Goal: Task Accomplishment & Management: Complete application form

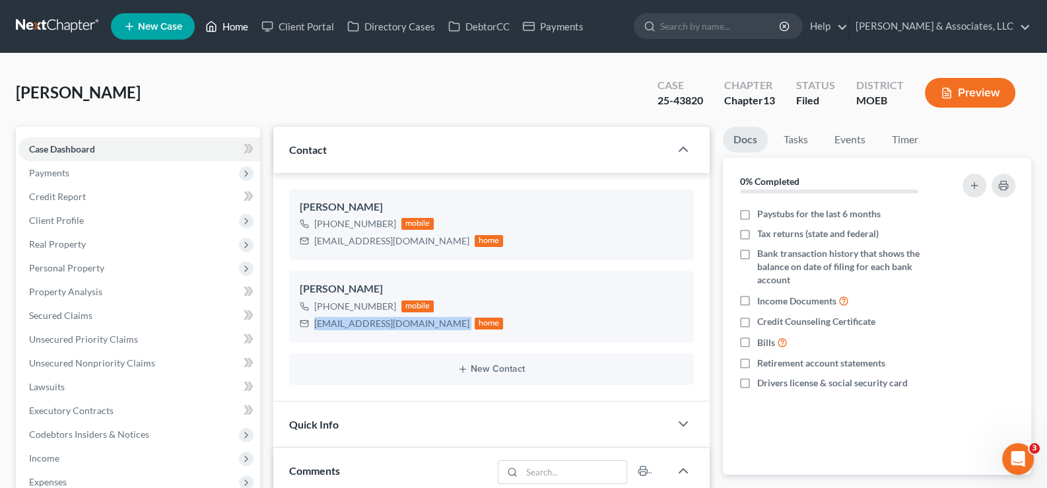
scroll to position [1544, 0]
click at [248, 25] on link "Home" at bounding box center [227, 27] width 56 height 24
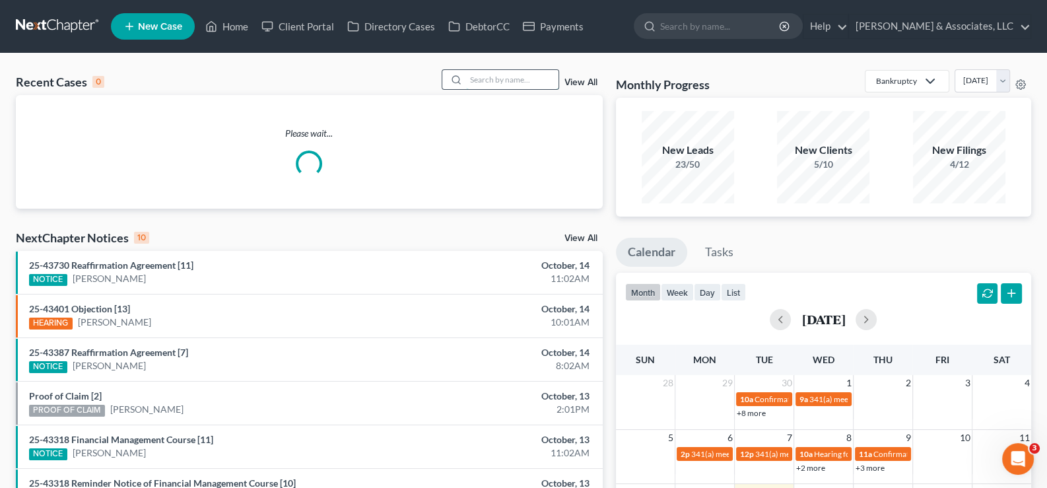
click at [471, 85] on input "search" at bounding box center [512, 79] width 92 height 19
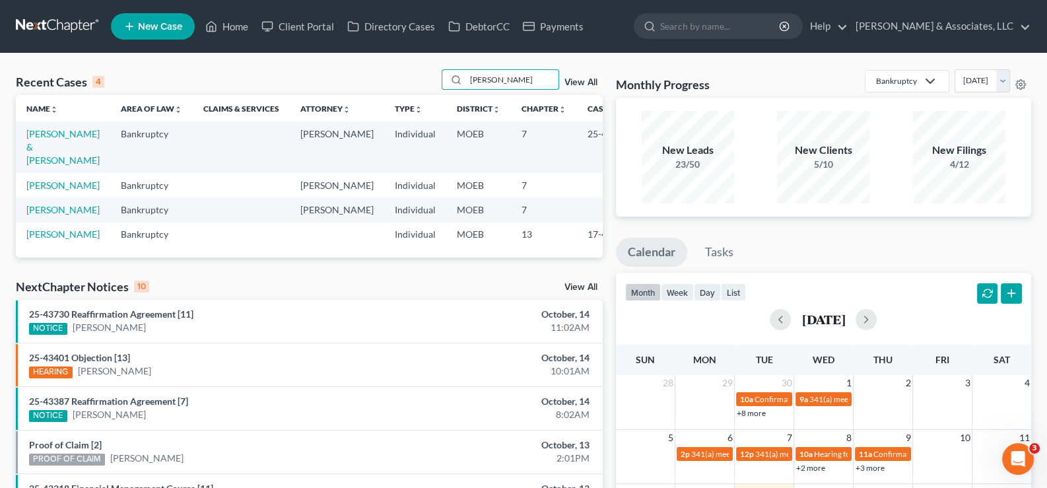
type input "[PERSON_NAME]"
click at [43, 140] on td "[PERSON_NAME] & [PERSON_NAME]" at bounding box center [63, 146] width 94 height 51
click at [49, 131] on link "[PERSON_NAME] & [PERSON_NAME]" at bounding box center [62, 147] width 73 height 38
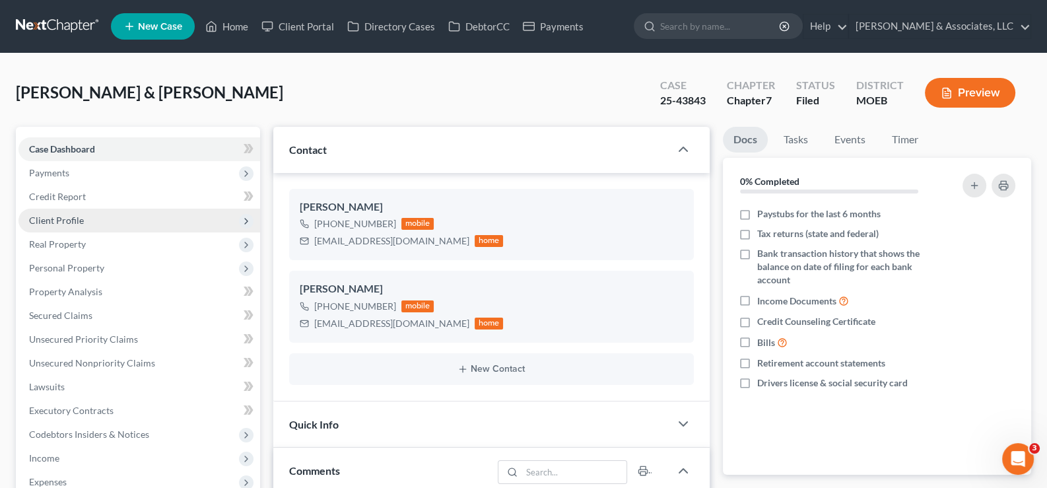
click at [66, 217] on span "Client Profile" at bounding box center [56, 220] width 55 height 11
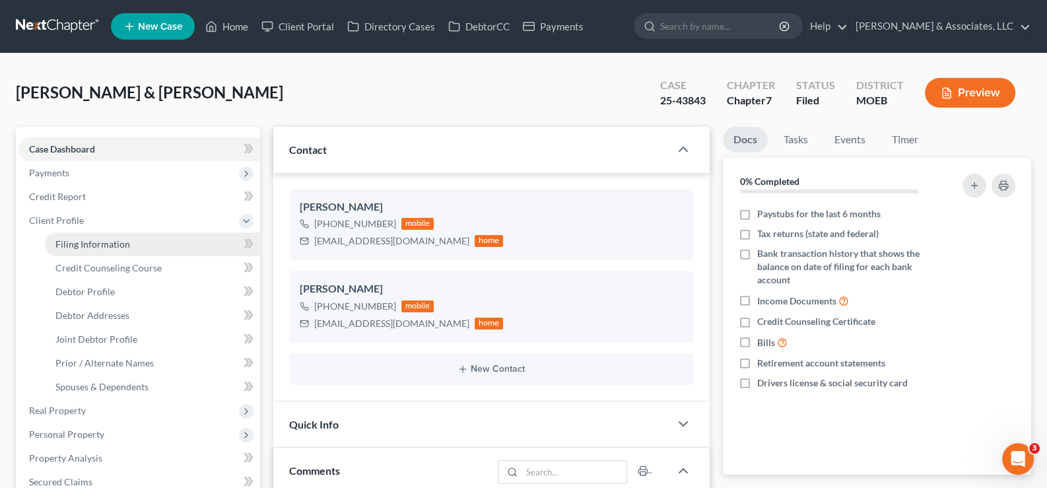
click at [65, 242] on span "Filing Information" at bounding box center [92, 243] width 75 height 11
select select "1"
select select "0"
select select "45"
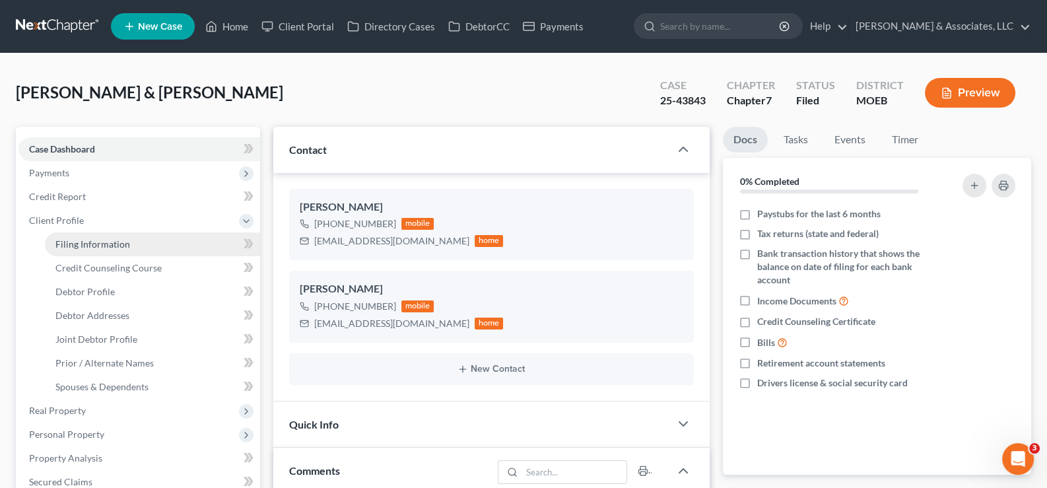
select select "0"
select select "26"
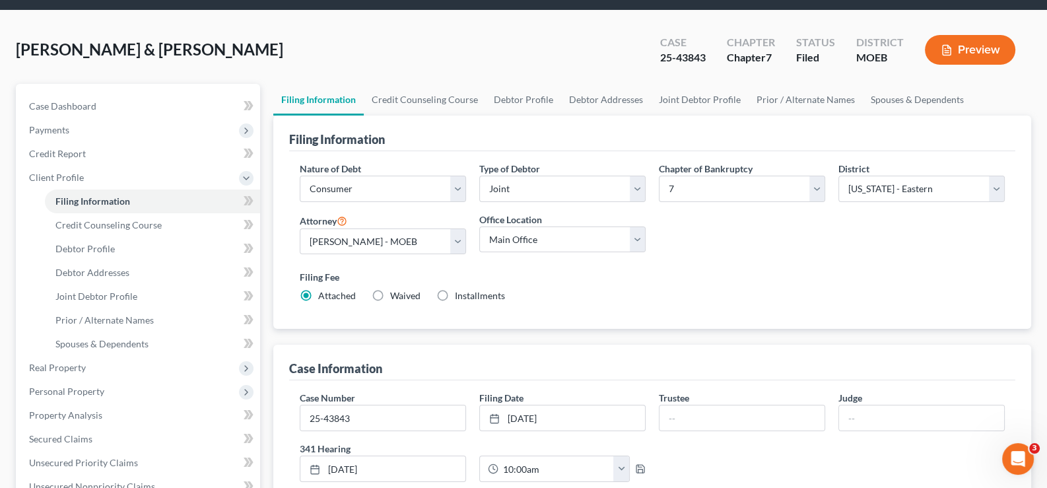
scroll to position [65, 0]
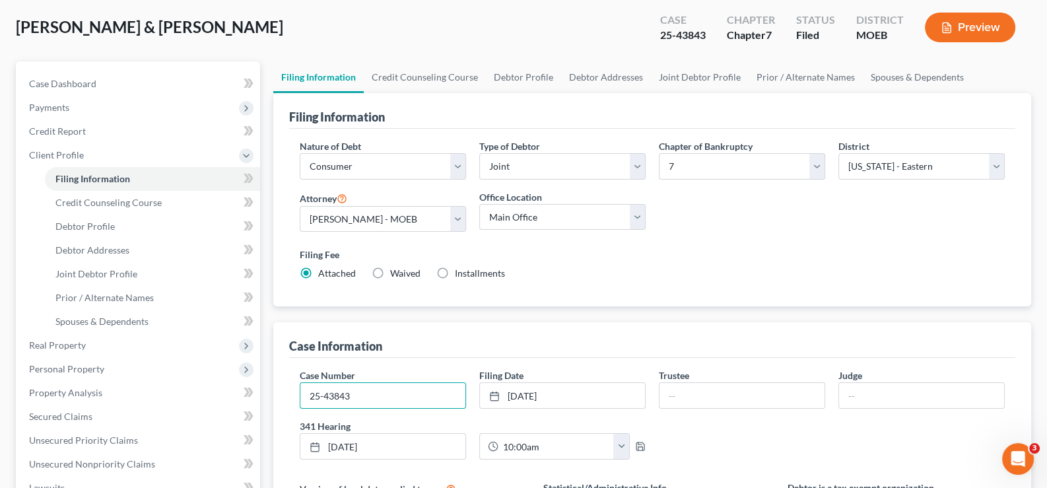
drag, startPoint x: 351, startPoint y: 396, endPoint x: 278, endPoint y: 388, distance: 73.7
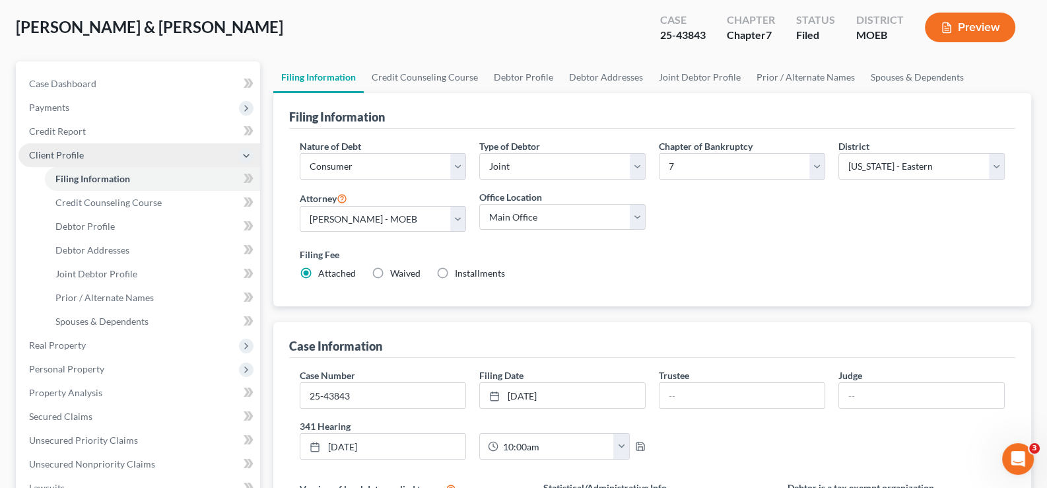
click at [45, 151] on span "Client Profile" at bounding box center [56, 154] width 55 height 11
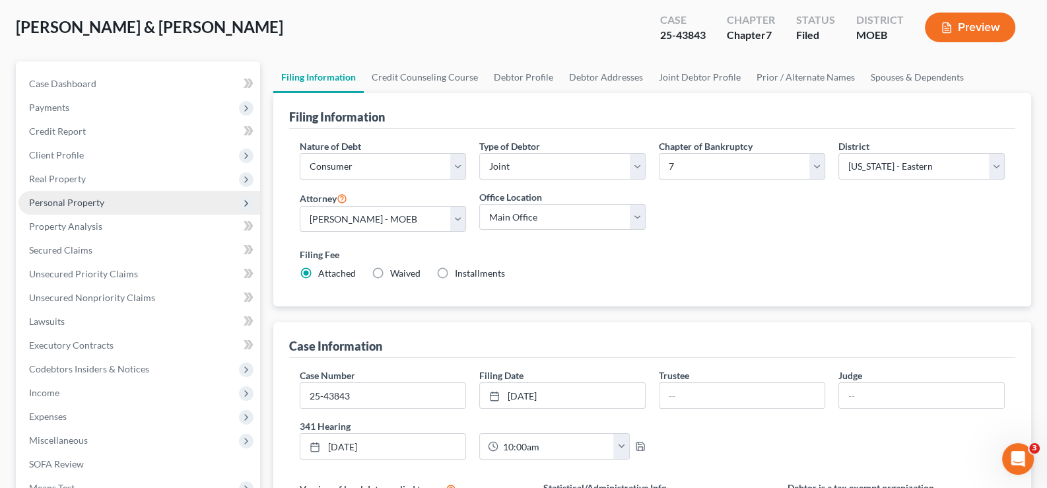
click at [60, 193] on span "Personal Property" at bounding box center [139, 203] width 242 height 24
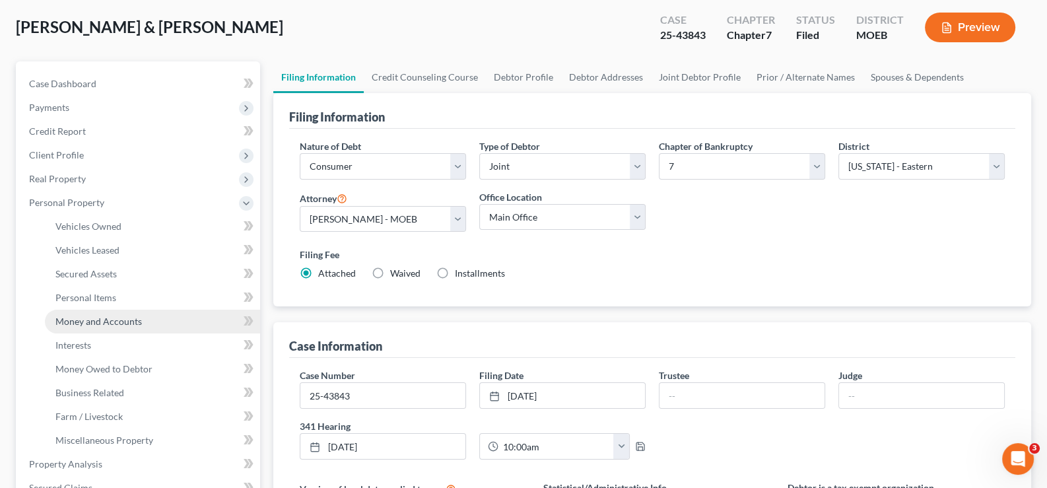
click at [81, 330] on link "Money and Accounts" at bounding box center [152, 322] width 215 height 24
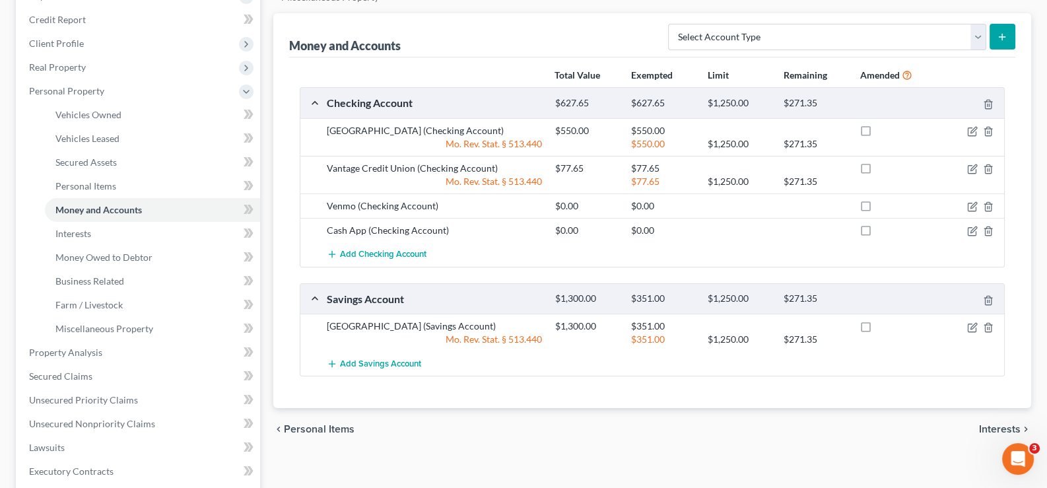
scroll to position [198, 0]
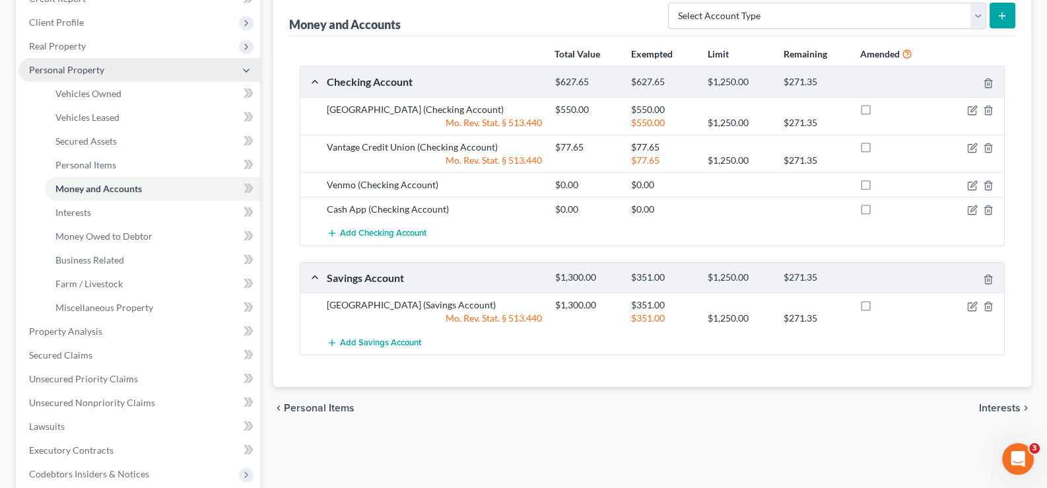
click at [42, 69] on span "Personal Property" at bounding box center [66, 69] width 75 height 11
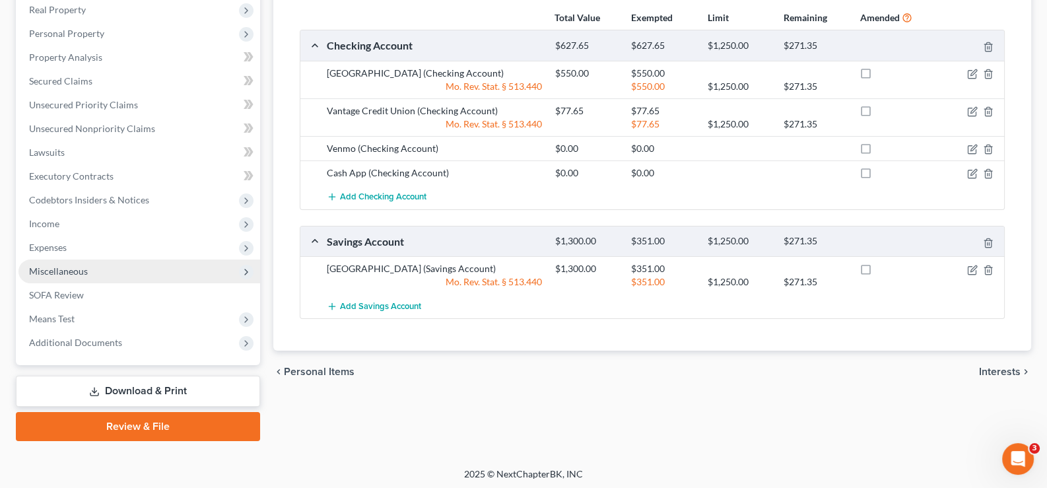
scroll to position [236, 0]
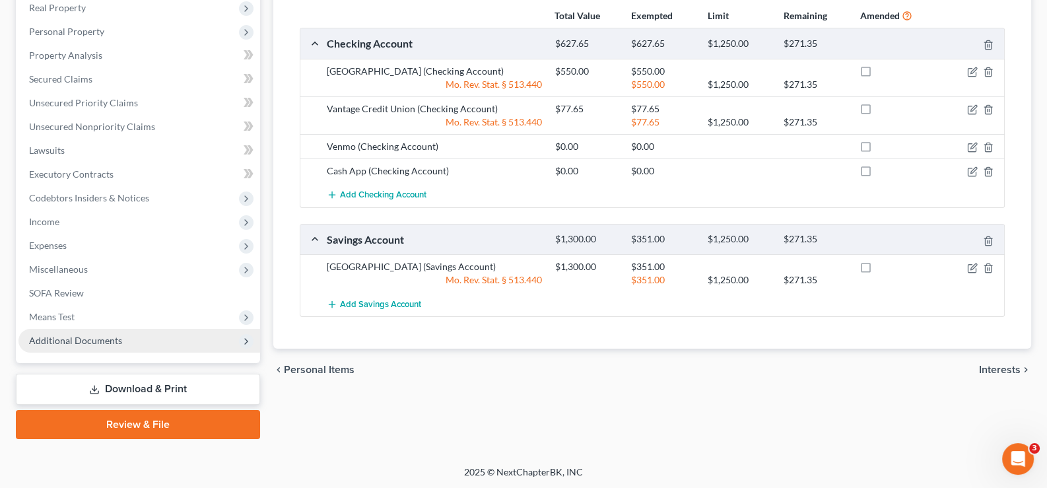
click at [63, 339] on span "Additional Documents" at bounding box center [75, 340] width 93 height 11
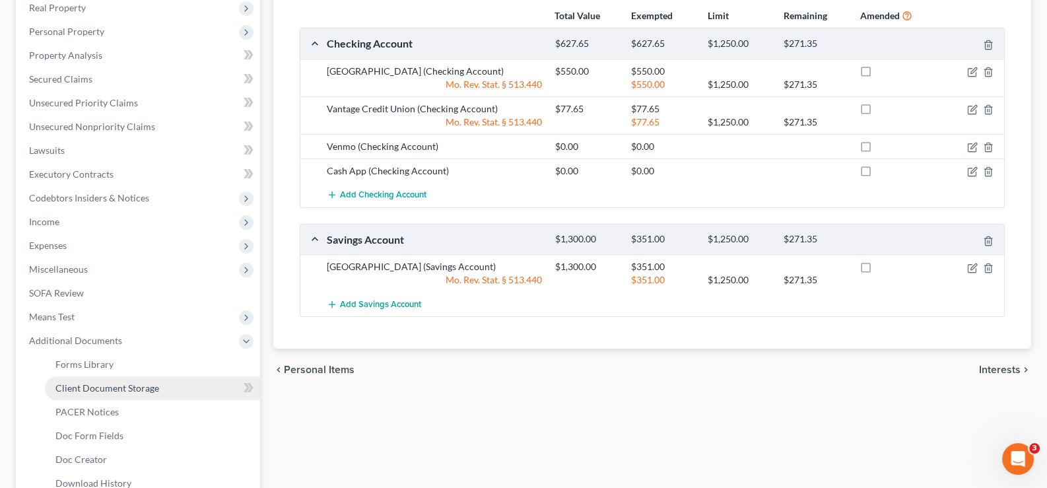
click at [110, 386] on span "Client Document Storage" at bounding box center [107, 387] width 104 height 11
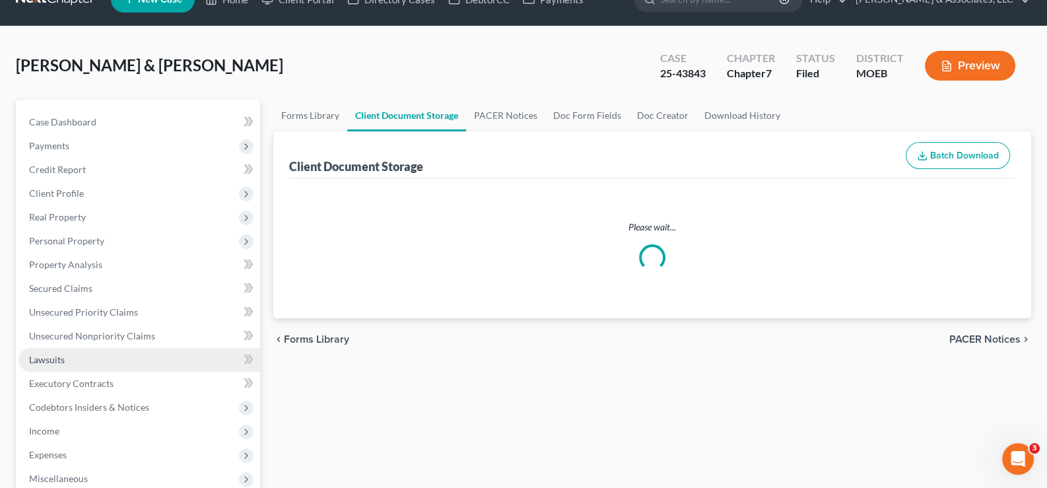
scroll to position [11, 0]
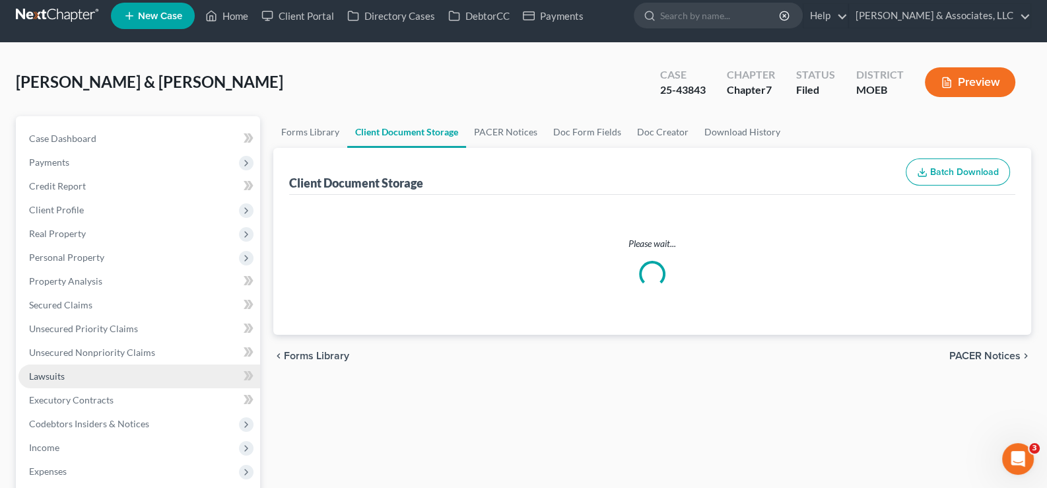
select select "9"
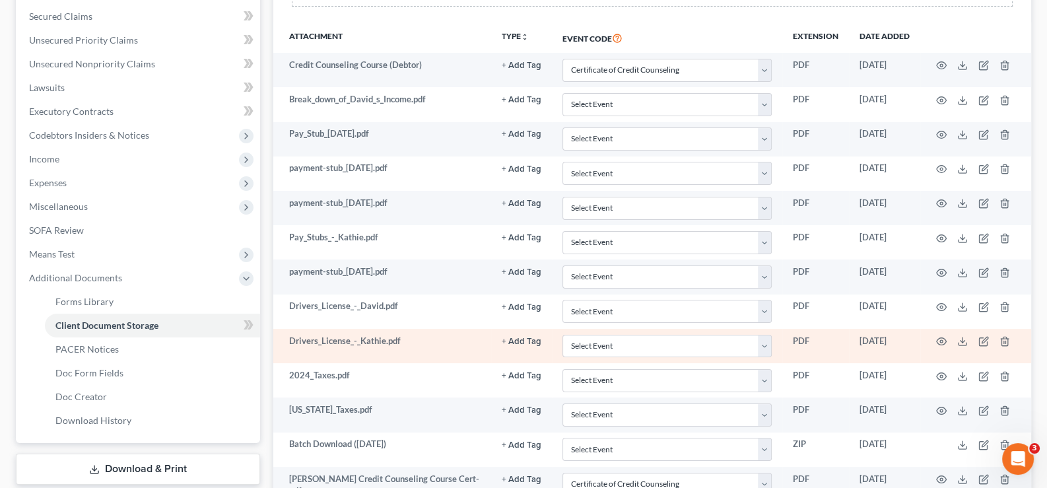
scroll to position [329, 0]
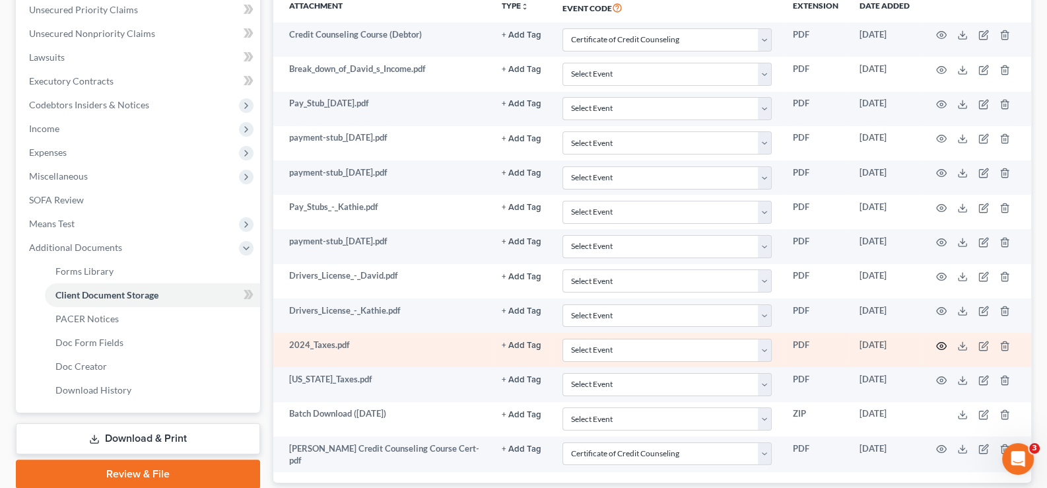
click at [941, 341] on icon "button" at bounding box center [941, 346] width 11 height 11
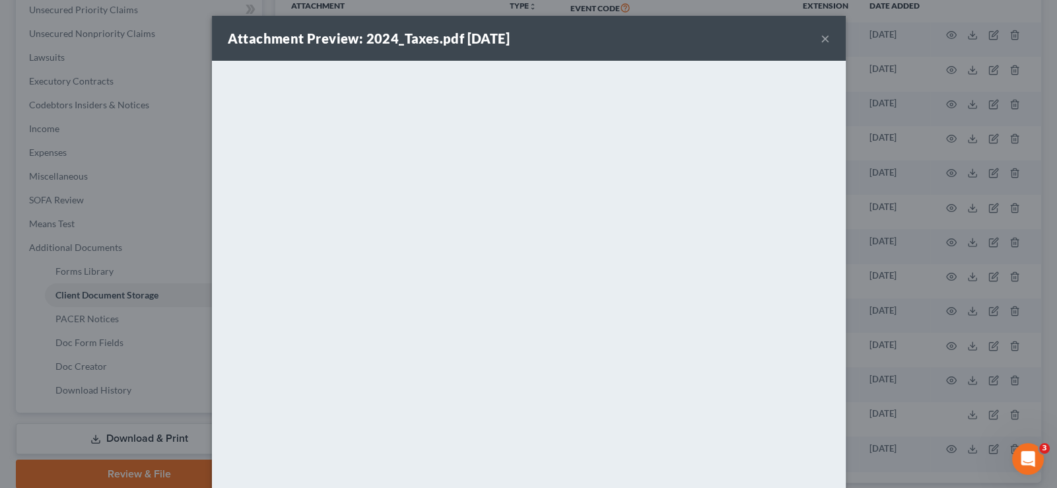
click at [821, 35] on button "×" at bounding box center [825, 38] width 9 height 16
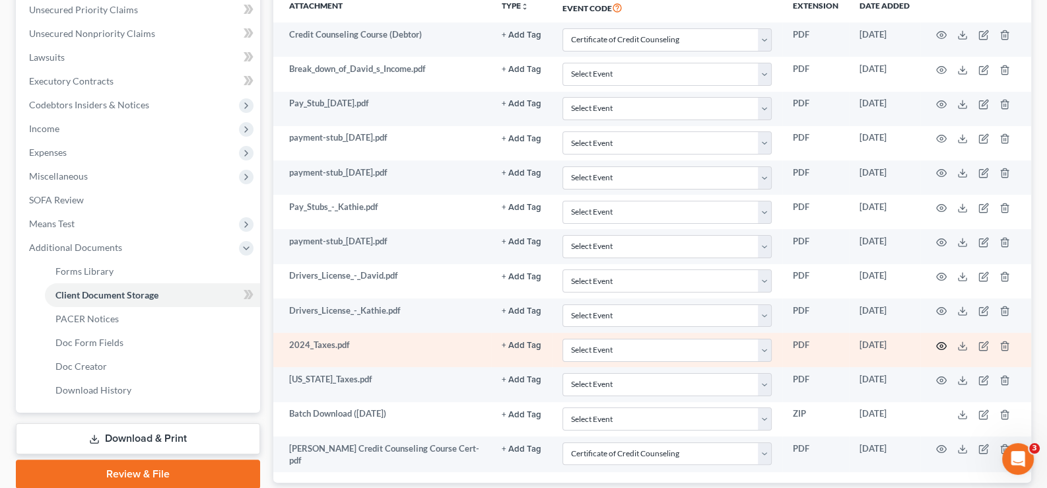
click at [940, 345] on circle "button" at bounding box center [941, 346] width 3 height 3
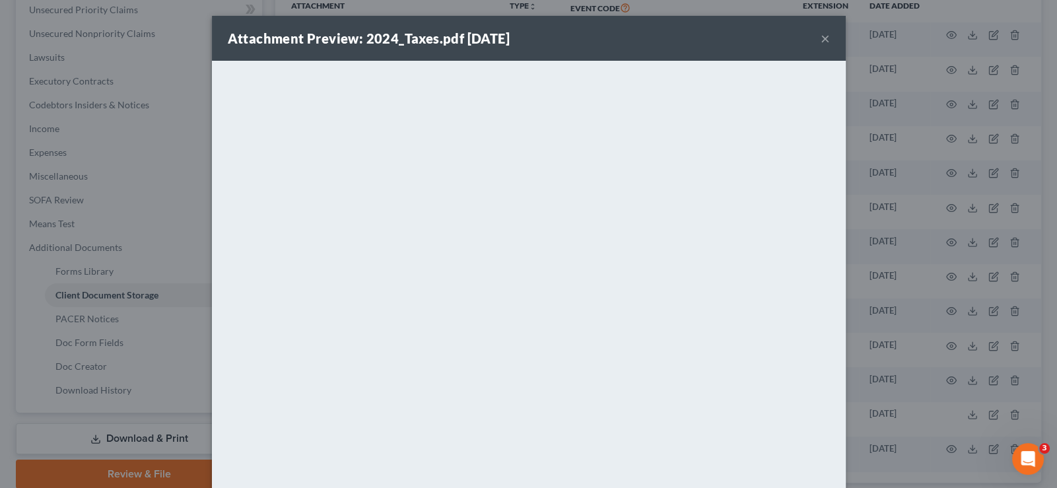
click at [824, 38] on button "×" at bounding box center [825, 38] width 9 height 16
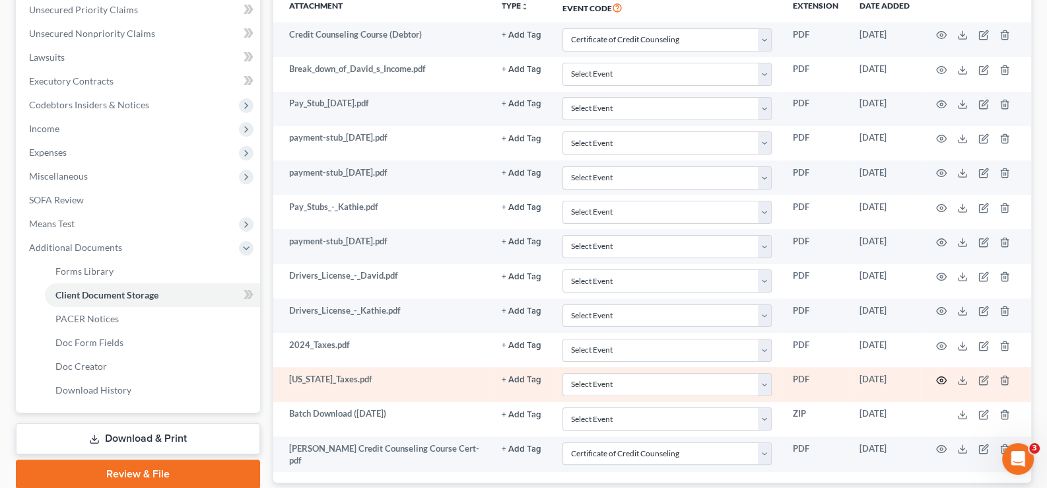
click at [938, 375] on icon "button" at bounding box center [941, 380] width 11 height 11
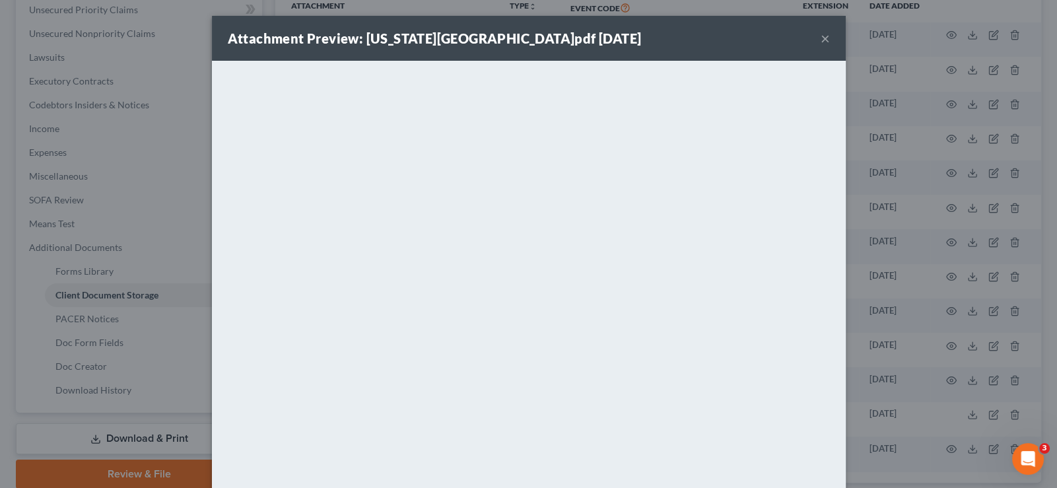
click at [821, 41] on button "×" at bounding box center [825, 38] width 9 height 16
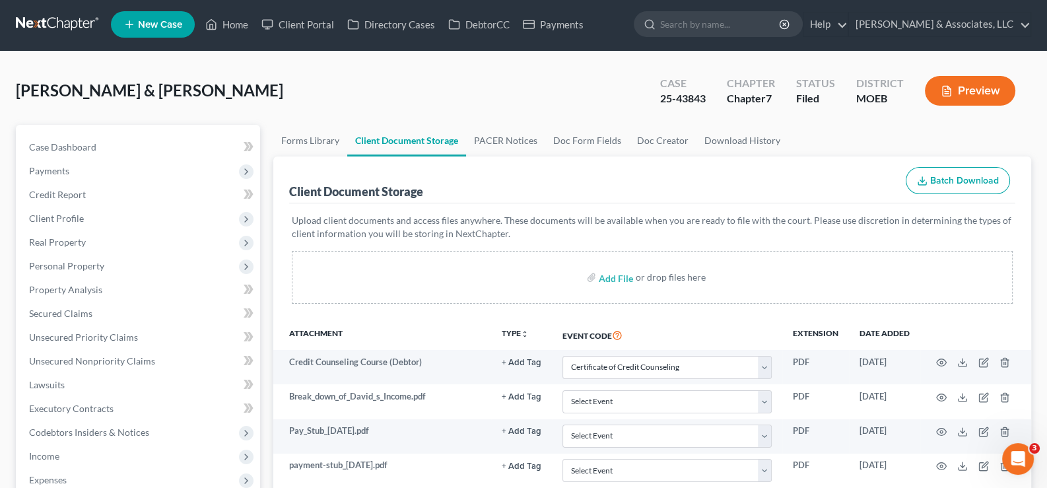
scroll to position [0, 0]
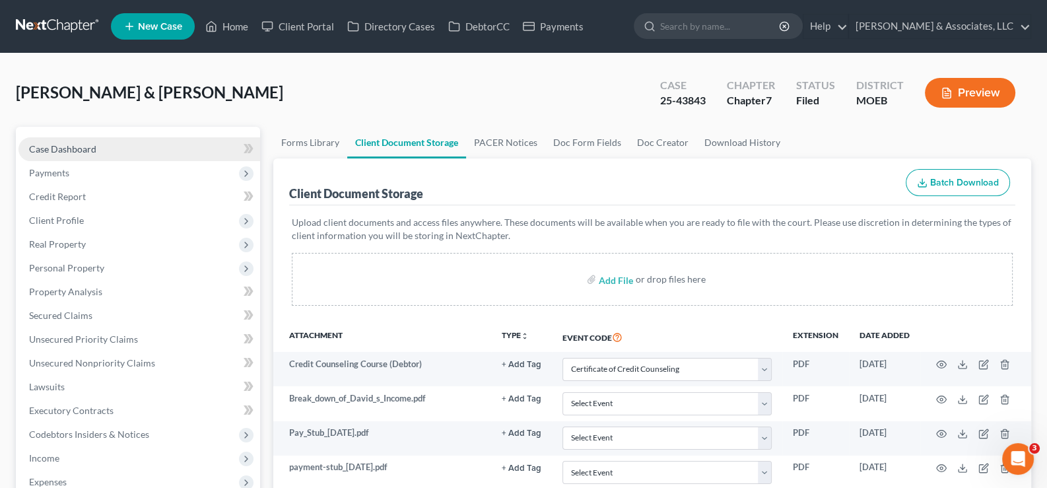
click at [51, 143] on span "Case Dashboard" at bounding box center [62, 148] width 67 height 11
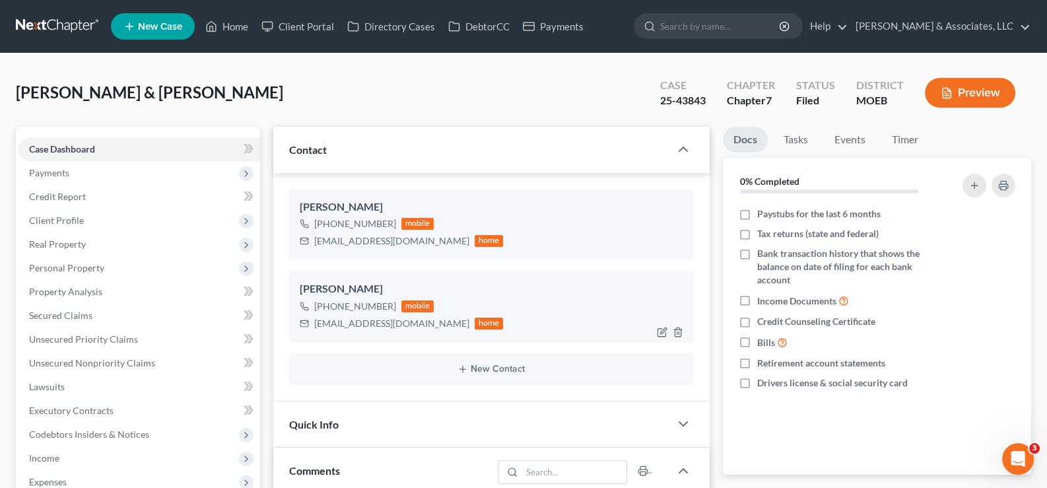
scroll to position [1221, 0]
drag, startPoint x: 412, startPoint y: 327, endPoint x: 300, endPoint y: 329, distance: 111.6
click at [300, 329] on div "[EMAIL_ADDRESS][DOMAIN_NAME] home" at bounding box center [402, 323] width 204 height 17
copy div "[EMAIL_ADDRESS][DOMAIN_NAME]"
click at [234, 22] on link "Home" at bounding box center [227, 27] width 56 height 24
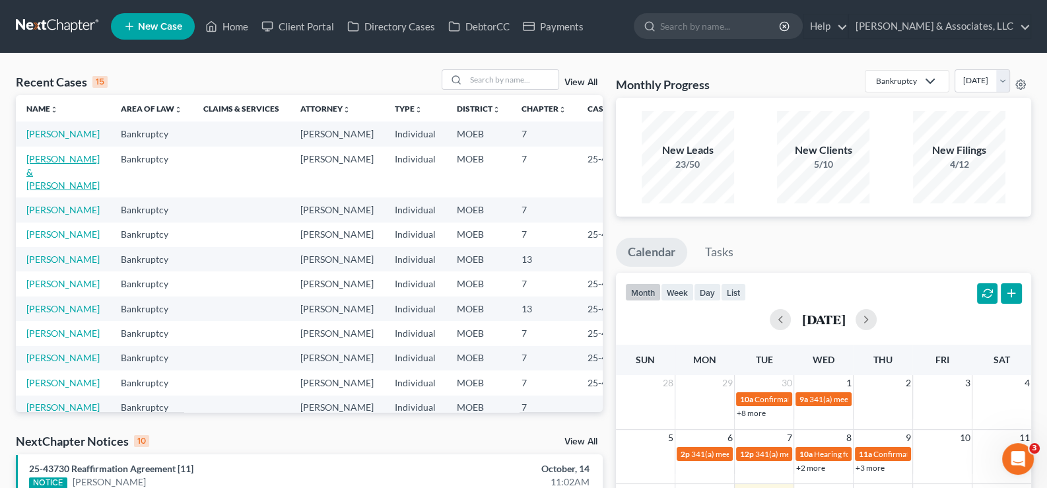
click at [52, 188] on link "[PERSON_NAME] & [PERSON_NAME]" at bounding box center [62, 172] width 73 height 38
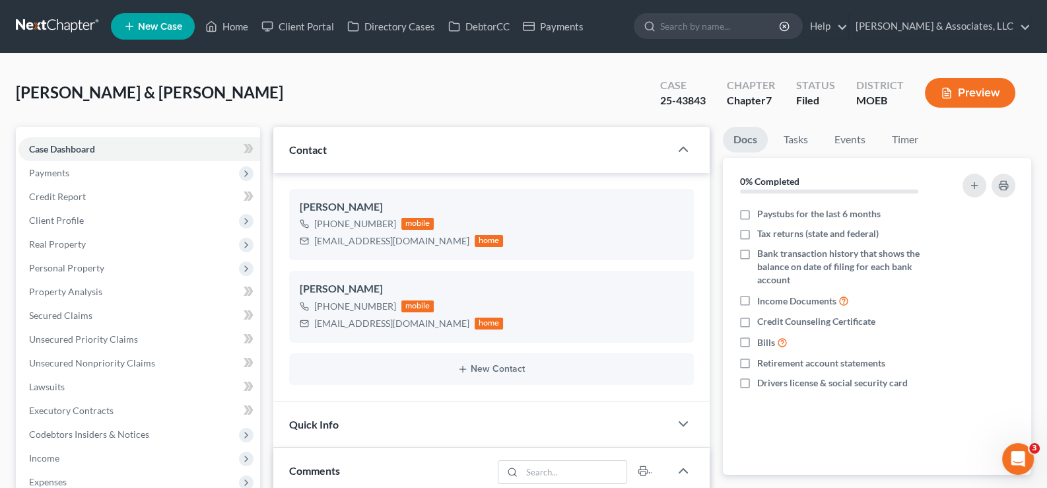
scroll to position [1221, 0]
drag, startPoint x: 419, startPoint y: 241, endPoint x: 308, endPoint y: 246, distance: 111.1
click at [308, 246] on div "[EMAIL_ADDRESS][DOMAIN_NAME] home" at bounding box center [402, 240] width 204 height 17
copy div "[EMAIL_ADDRESS][DOMAIN_NAME]"
drag, startPoint x: 221, startPoint y: 19, endPoint x: 383, endPoint y: 89, distance: 176.3
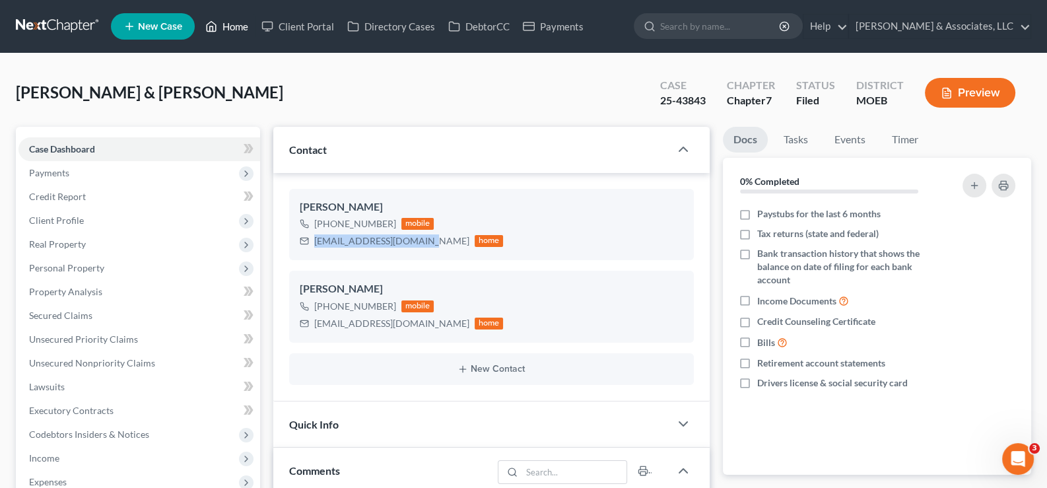
click at [221, 20] on link "Home" at bounding box center [227, 27] width 56 height 24
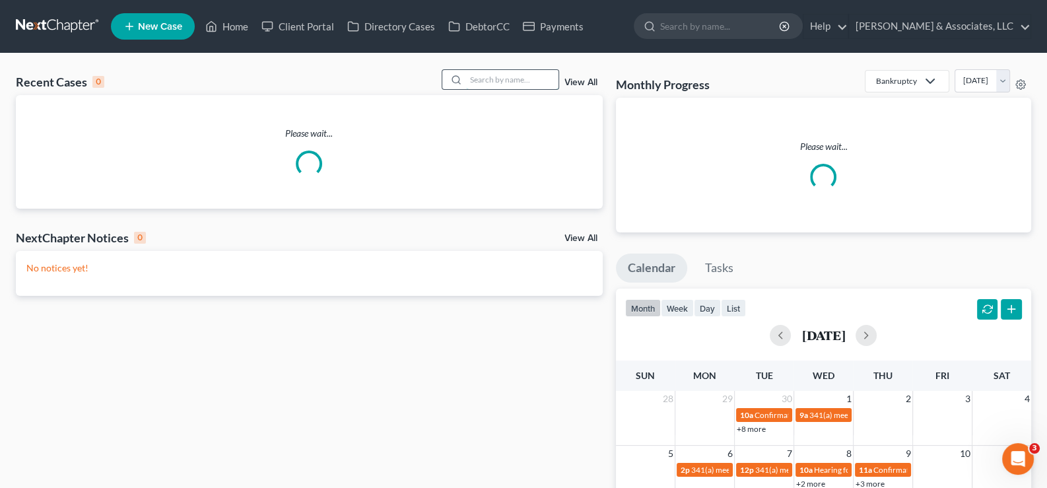
click at [477, 82] on input "search" at bounding box center [512, 79] width 92 height 19
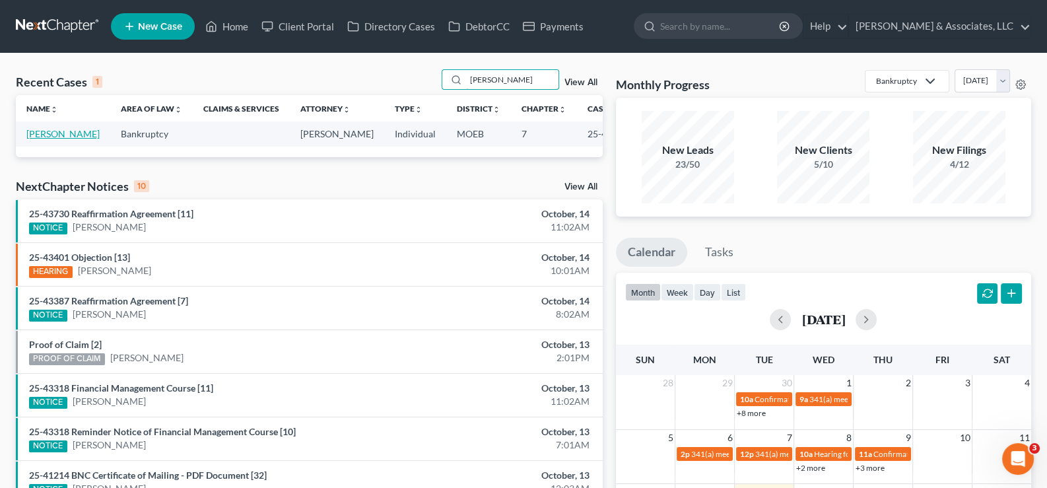
type input "[PERSON_NAME]"
click at [30, 132] on link "[PERSON_NAME]" at bounding box center [62, 133] width 73 height 11
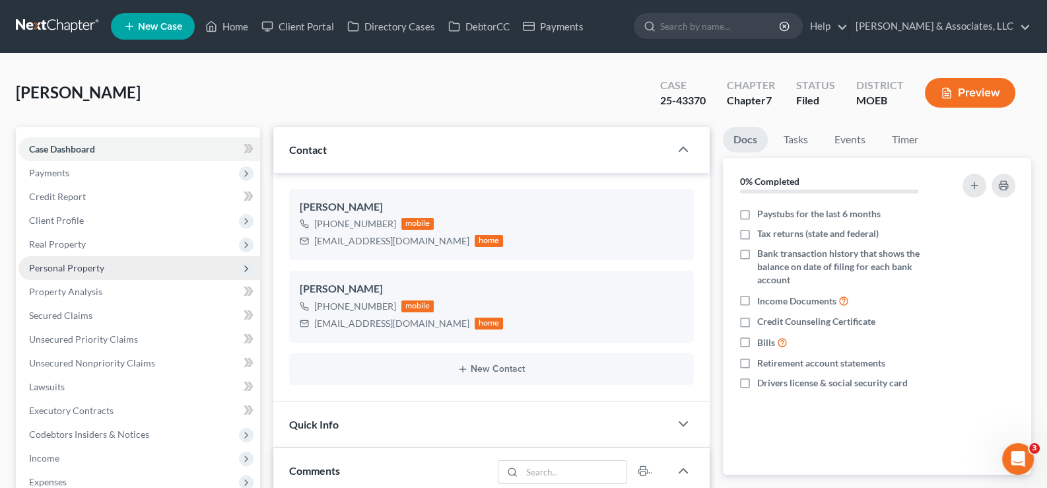
scroll to position [1652, 0]
click at [46, 265] on span "Personal Property" at bounding box center [66, 267] width 75 height 11
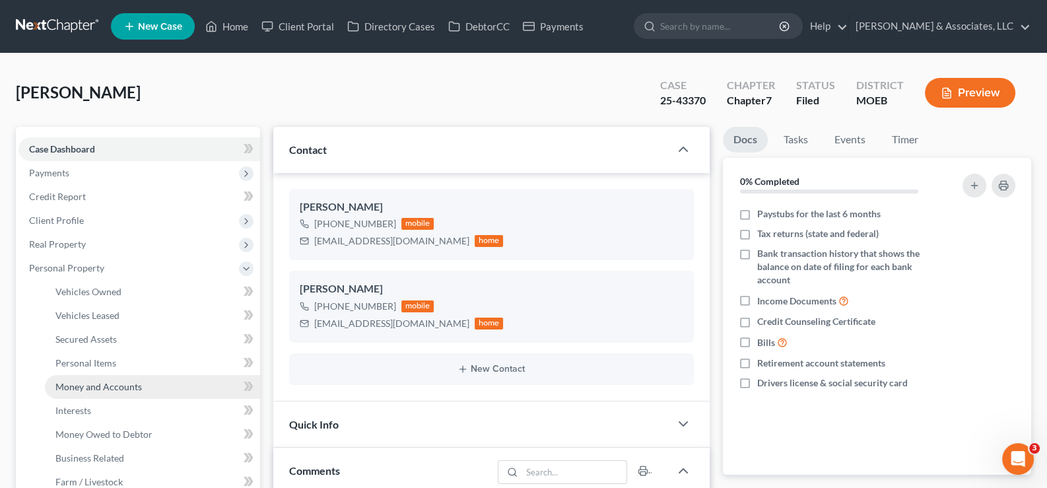
click at [74, 392] on link "Money and Accounts" at bounding box center [152, 387] width 215 height 24
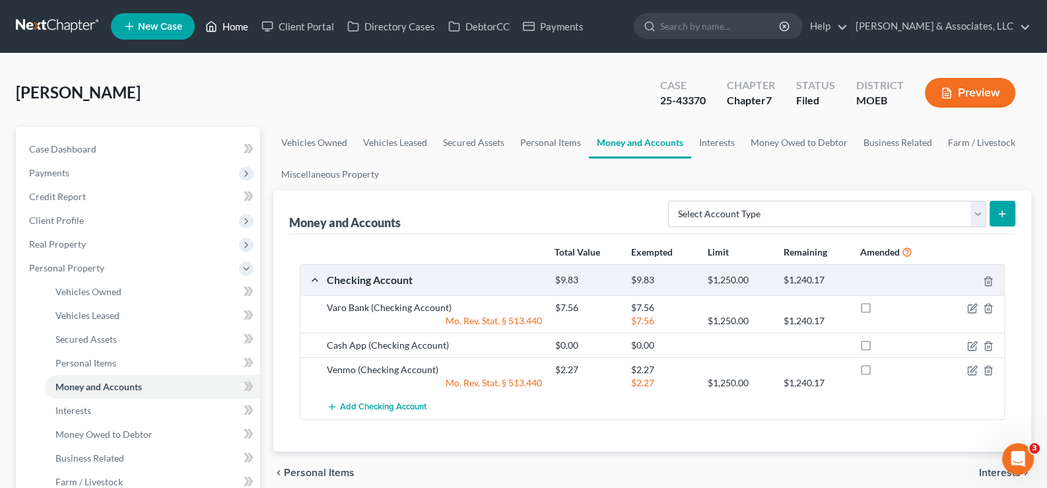
click at [224, 19] on link "Home" at bounding box center [227, 27] width 56 height 24
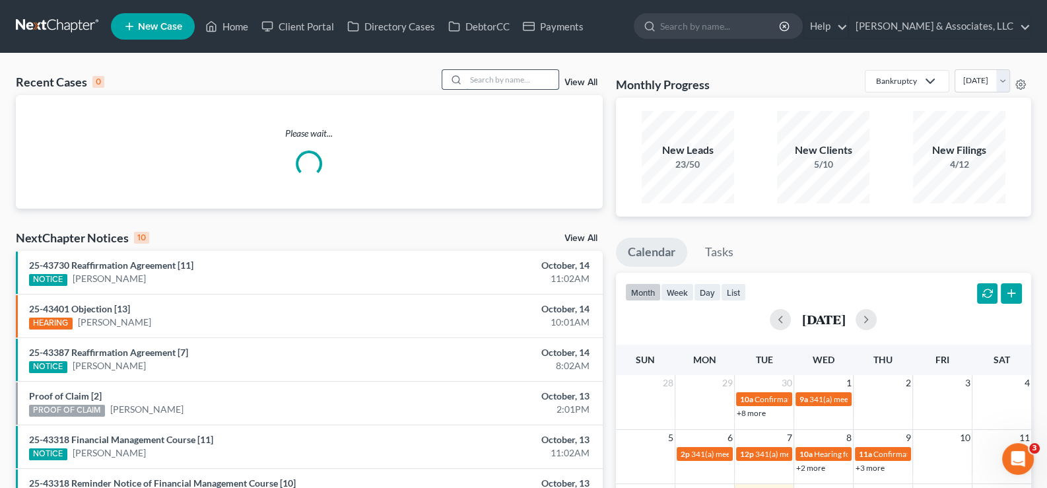
click at [526, 82] on input "search" at bounding box center [512, 79] width 92 height 19
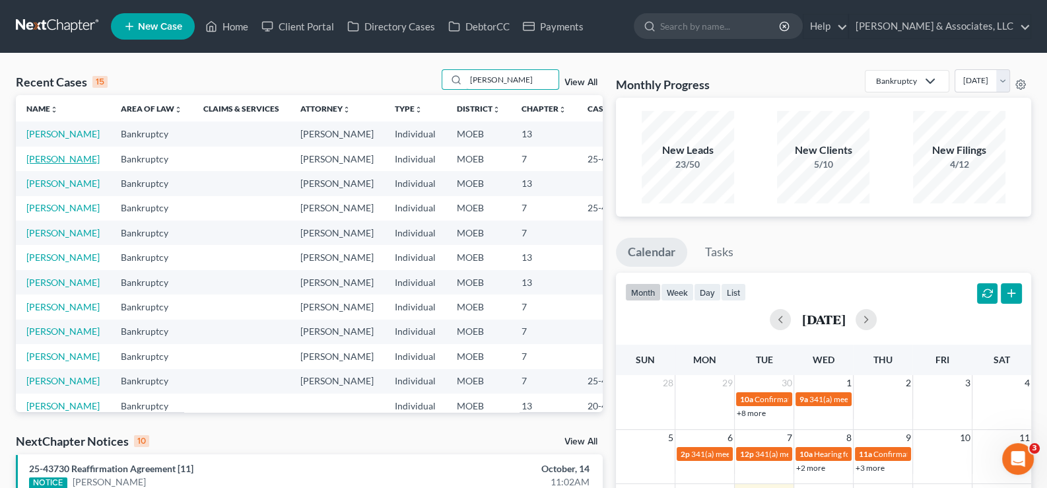
type input "[PERSON_NAME]"
click at [39, 164] on link "[PERSON_NAME]" at bounding box center [62, 158] width 73 height 11
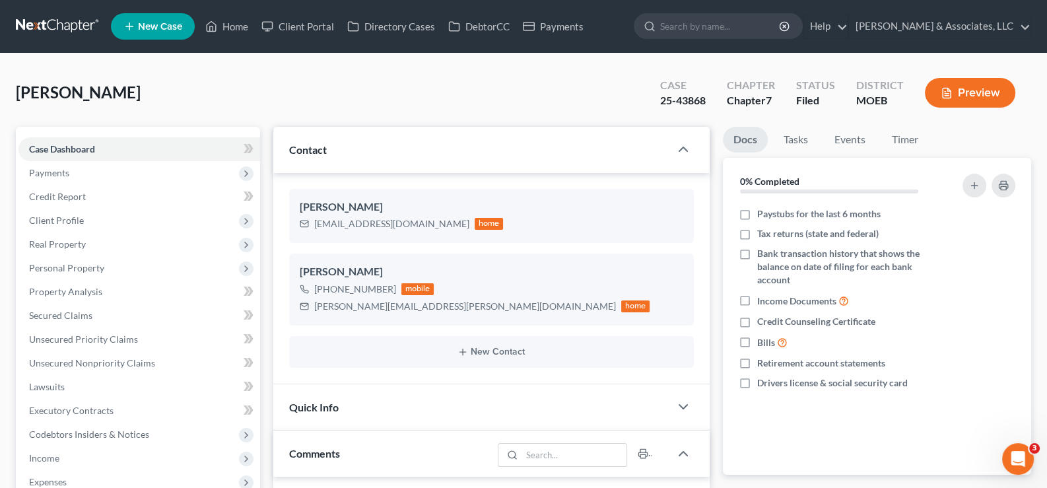
scroll to position [1282, 0]
click at [241, 32] on link "Home" at bounding box center [227, 27] width 56 height 24
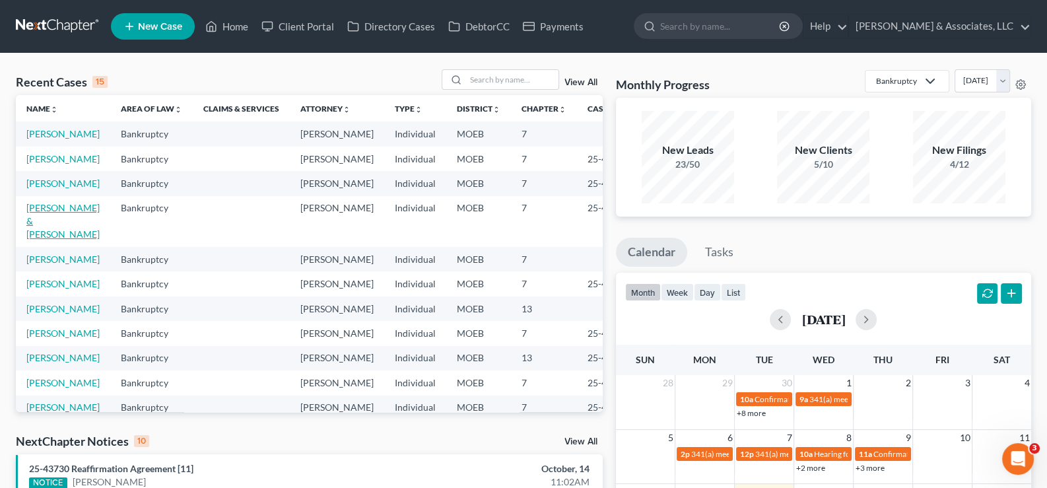
click at [44, 240] on link "[PERSON_NAME] & [PERSON_NAME]" at bounding box center [62, 221] width 73 height 38
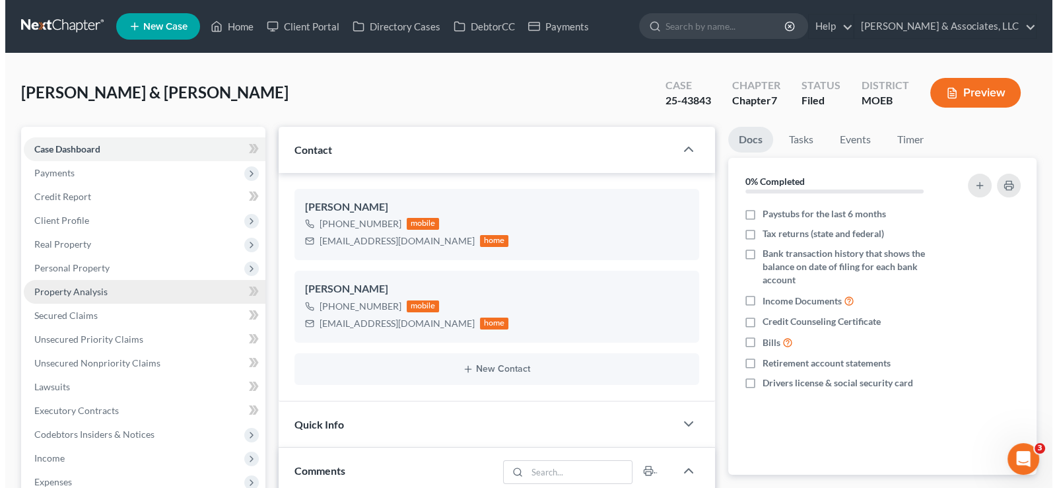
scroll to position [1221, 0]
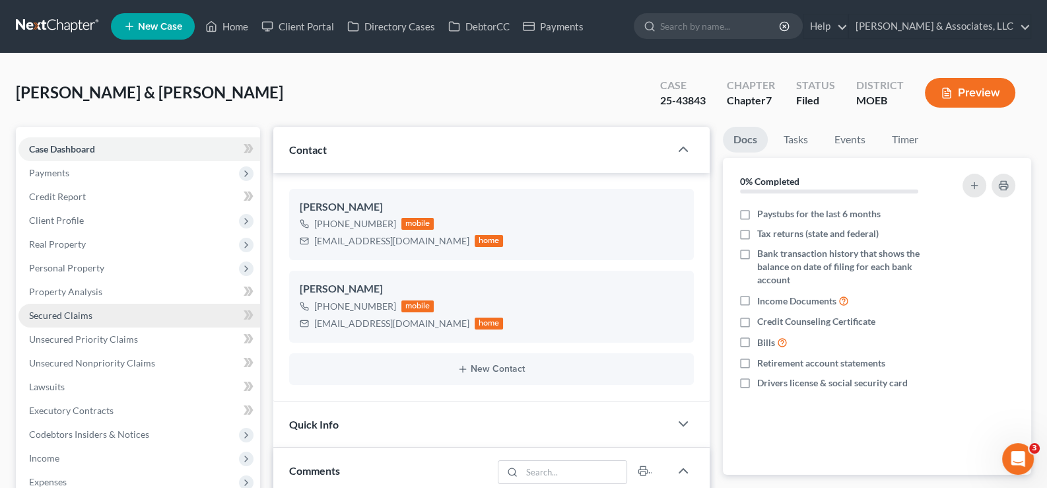
click at [69, 312] on span "Secured Claims" at bounding box center [60, 315] width 63 height 11
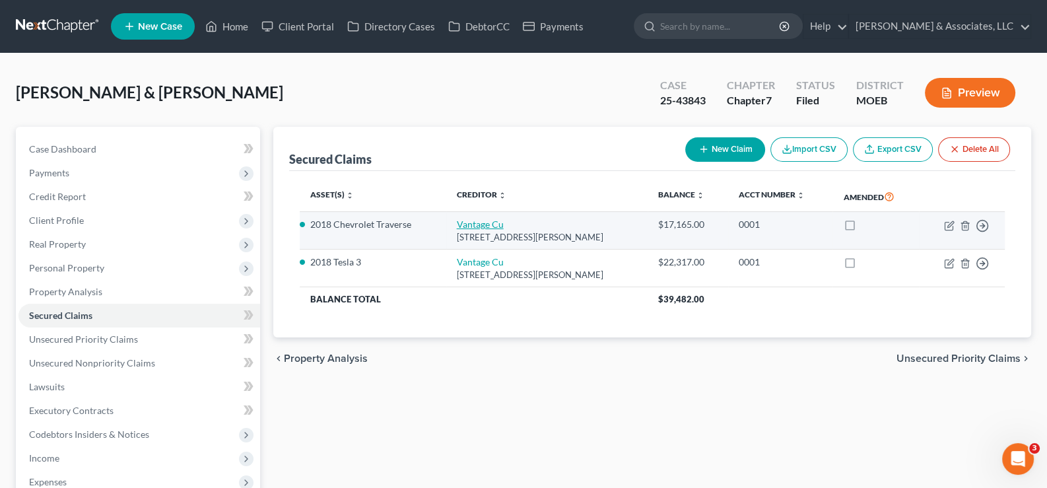
click at [480, 221] on link "Vantage Cu" at bounding box center [480, 224] width 47 height 11
select select "26"
select select "7"
select select "2"
select select "1"
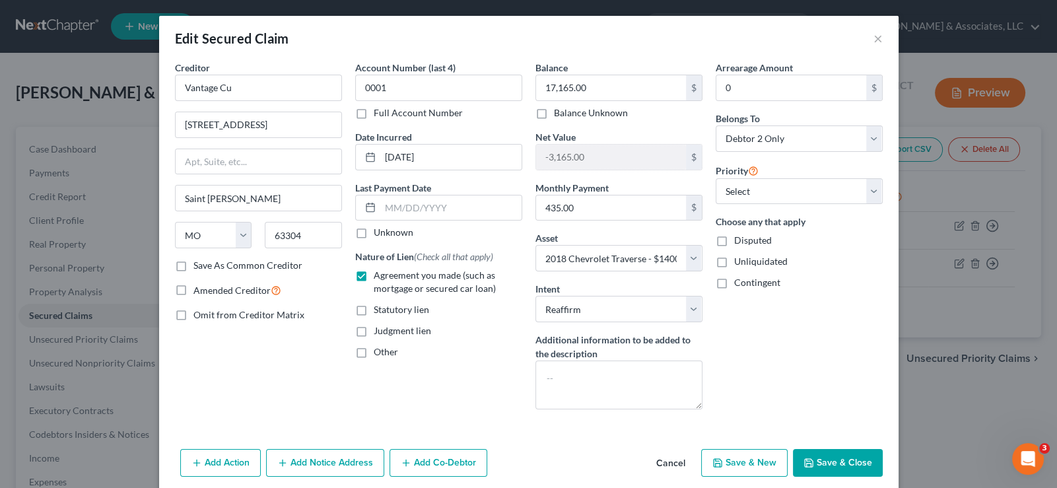
click at [668, 460] on button "Cancel" at bounding box center [671, 463] width 50 height 26
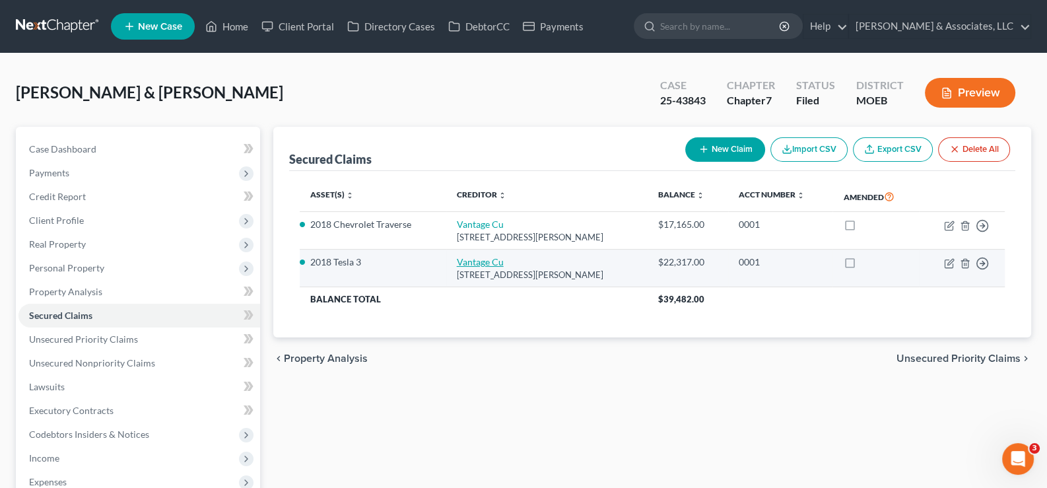
click at [466, 262] on link "Vantage Cu" at bounding box center [480, 261] width 47 height 11
select select "26"
select select "8"
select select "2"
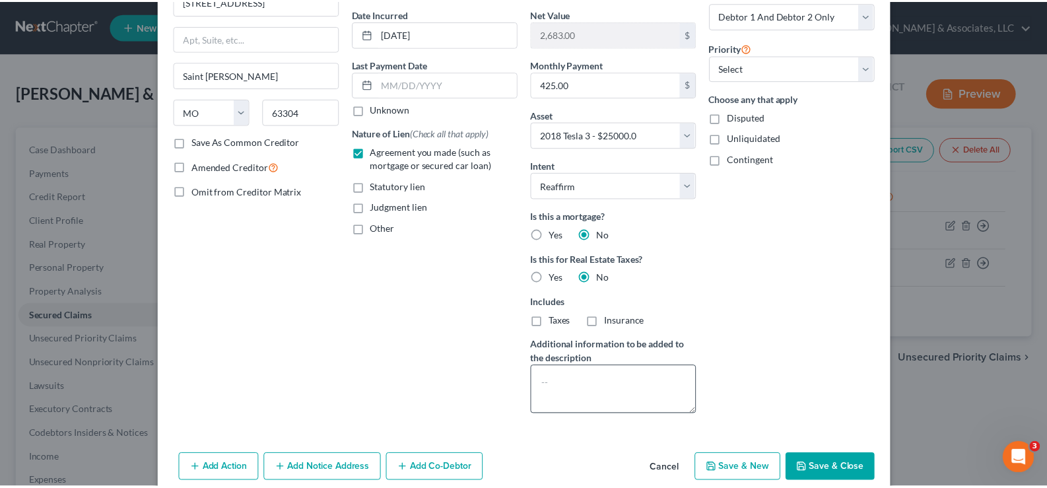
scroll to position [131, 0]
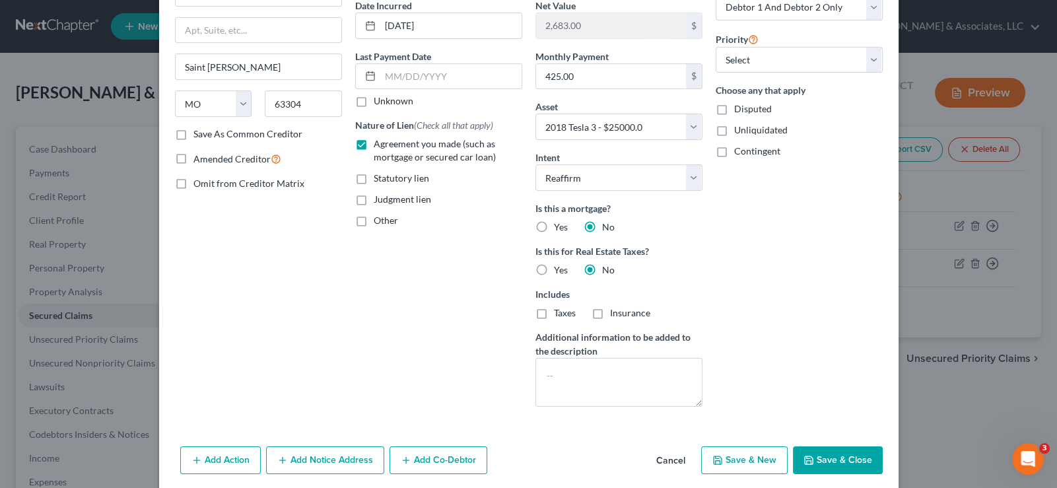
click at [670, 458] on button "Cancel" at bounding box center [671, 461] width 50 height 26
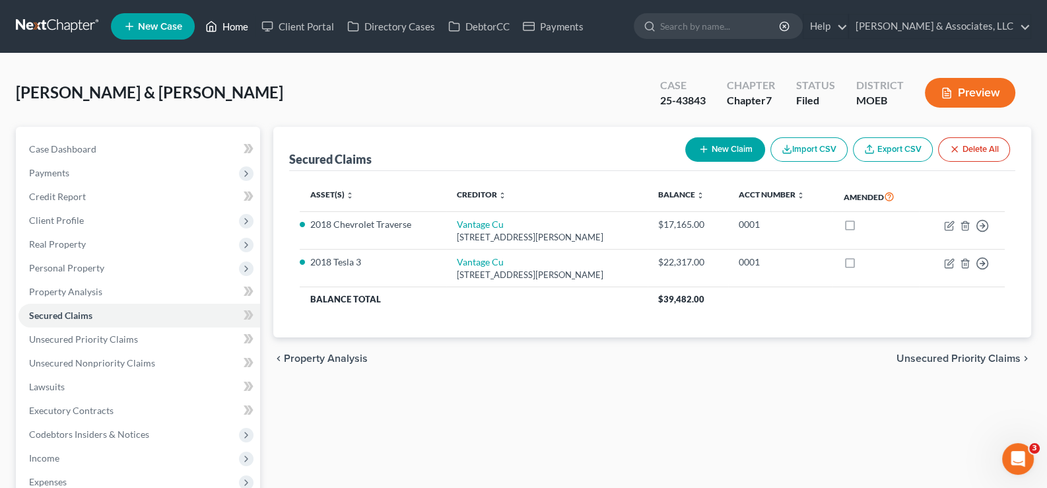
click at [223, 24] on link "Home" at bounding box center [227, 27] width 56 height 24
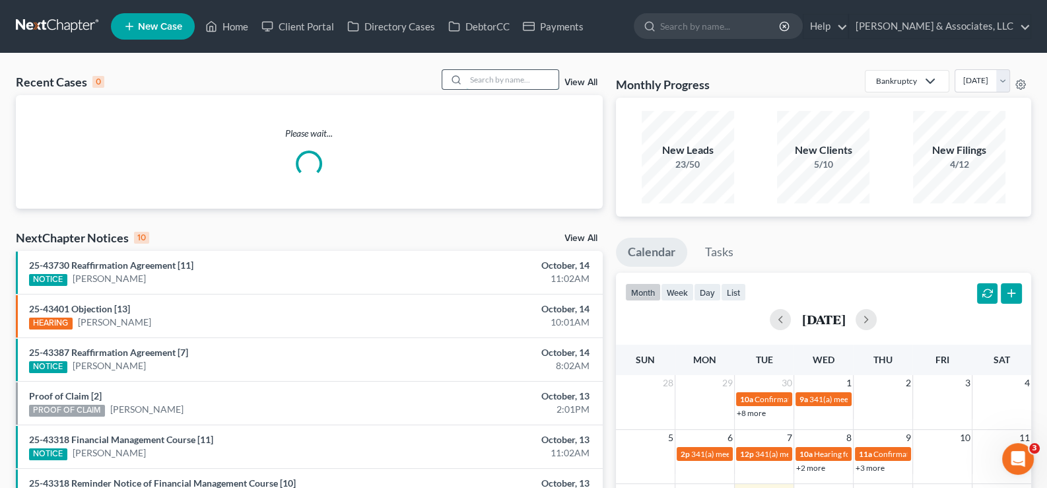
click at [472, 87] on input "search" at bounding box center [512, 79] width 92 height 19
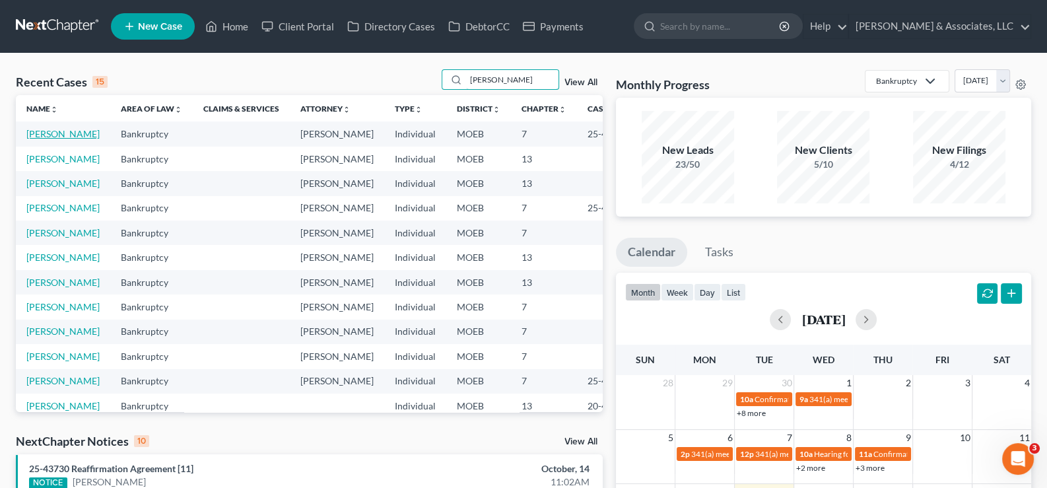
type input "[PERSON_NAME]"
click at [46, 138] on link "[PERSON_NAME]" at bounding box center [62, 133] width 73 height 11
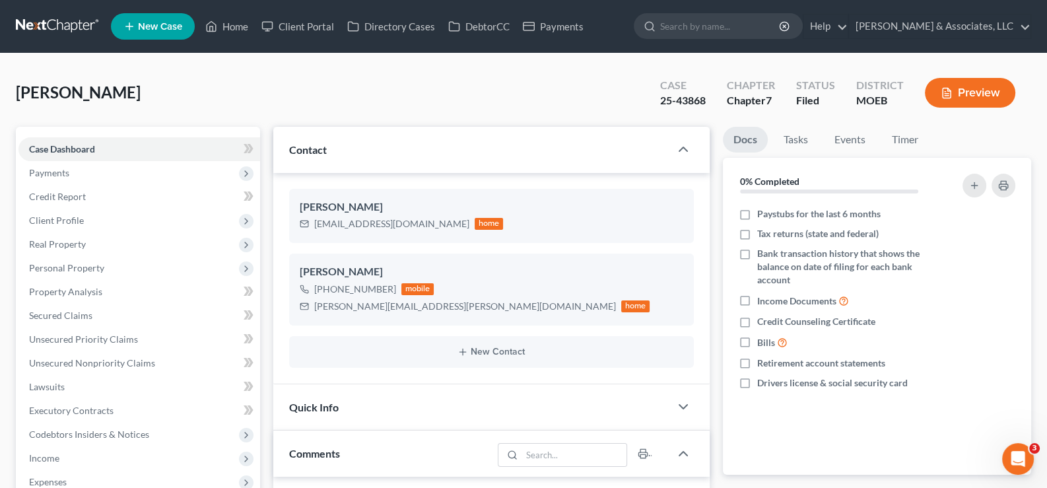
scroll to position [1282, 0]
click at [52, 221] on span "Client Profile" at bounding box center [56, 220] width 55 height 11
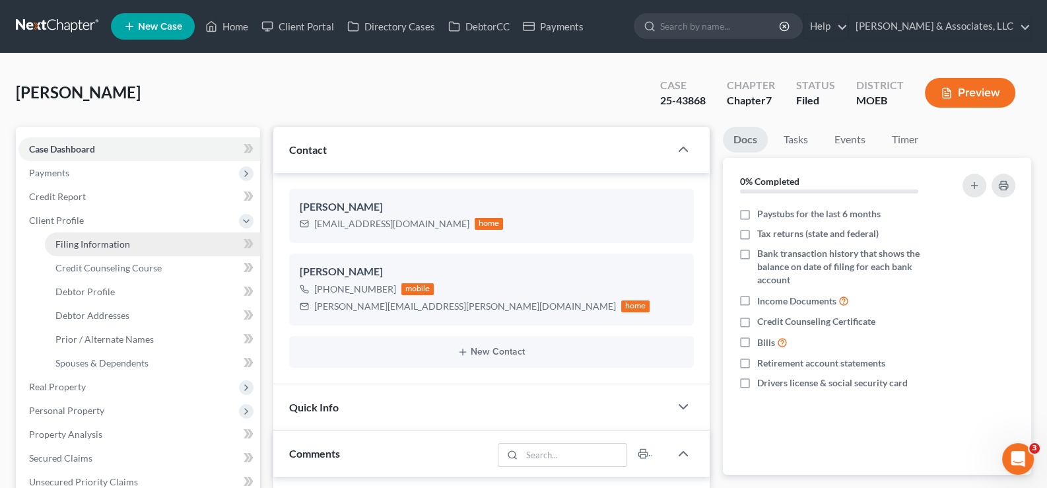
click at [77, 245] on span "Filing Information" at bounding box center [92, 243] width 75 height 11
select select "1"
select select "0"
select select "45"
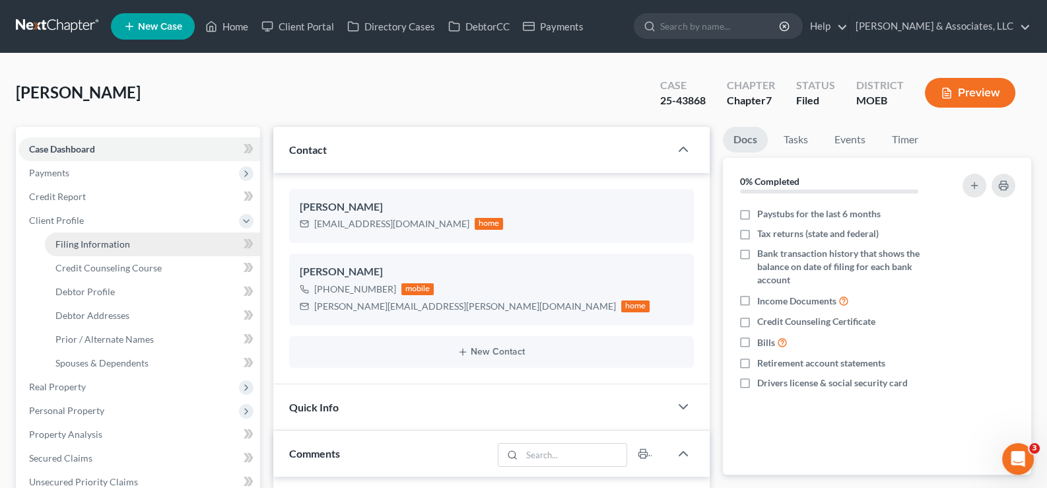
select select "0"
select select "26"
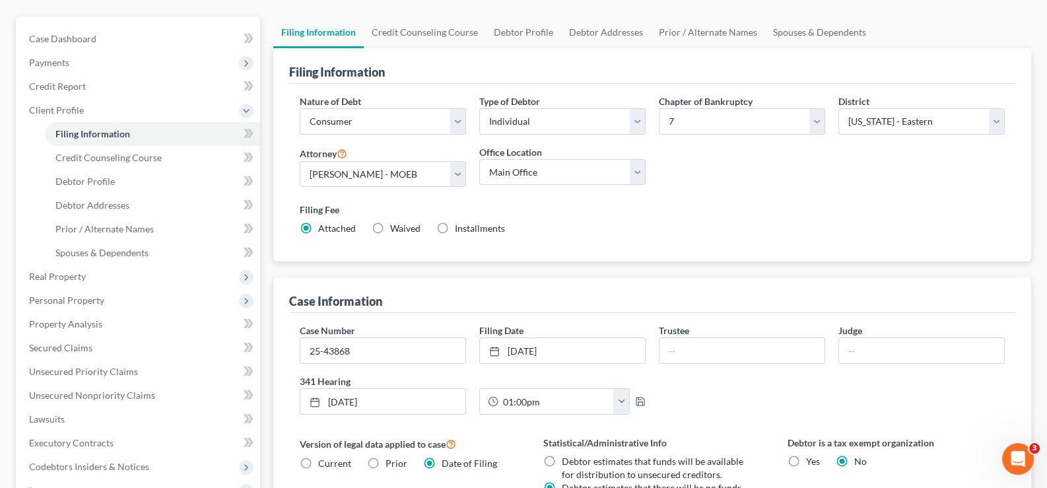
scroll to position [131, 0]
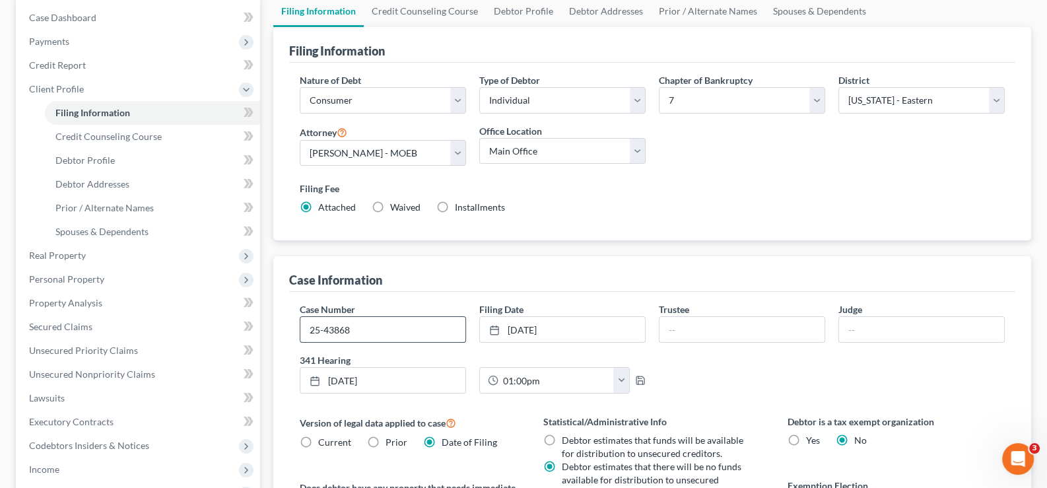
drag, startPoint x: 367, startPoint y: 336, endPoint x: 399, endPoint y: 338, distance: 31.8
click at [306, 349] on div "Case Number 25-43868 Filing Date [DATE] close Date [DATE] Time 12:00 AM chevron…" at bounding box center [652, 353] width 719 height 102
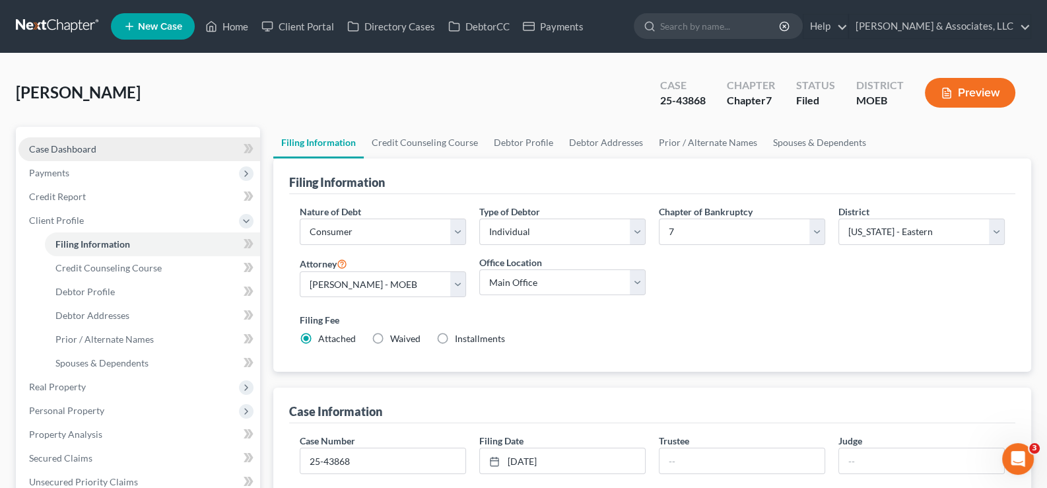
click at [46, 153] on span "Case Dashboard" at bounding box center [62, 148] width 67 height 11
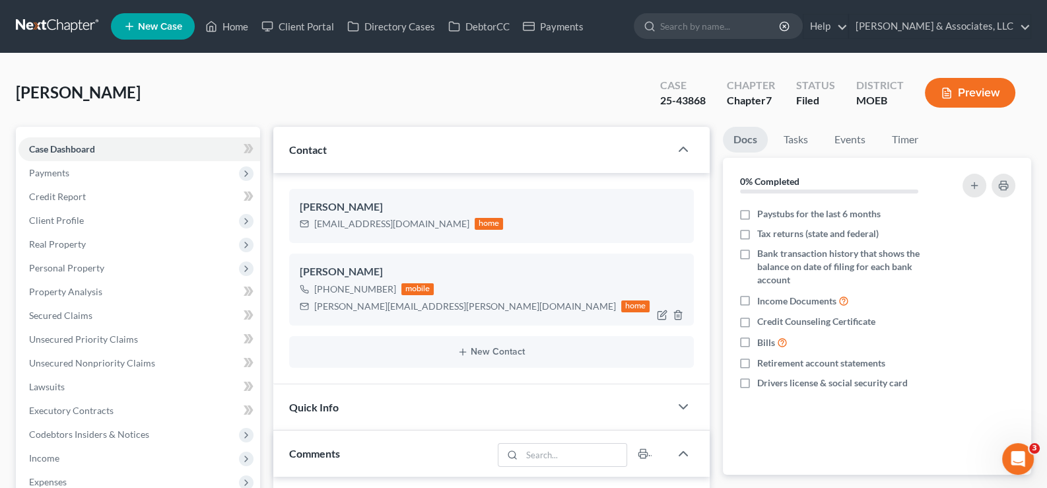
scroll to position [1282, 0]
drag, startPoint x: 436, startPoint y: 304, endPoint x: 313, endPoint y: 315, distance: 124.0
click at [313, 315] on div "[PERSON_NAME] [PHONE_NUMBER] mobile [PERSON_NAME][EMAIL_ADDRESS][PERSON_NAME][D…" at bounding box center [491, 289] width 405 height 71
copy div "[PERSON_NAME][EMAIL_ADDRESS][PERSON_NAME][DOMAIN_NAME]"
click at [235, 28] on link "Home" at bounding box center [227, 27] width 56 height 24
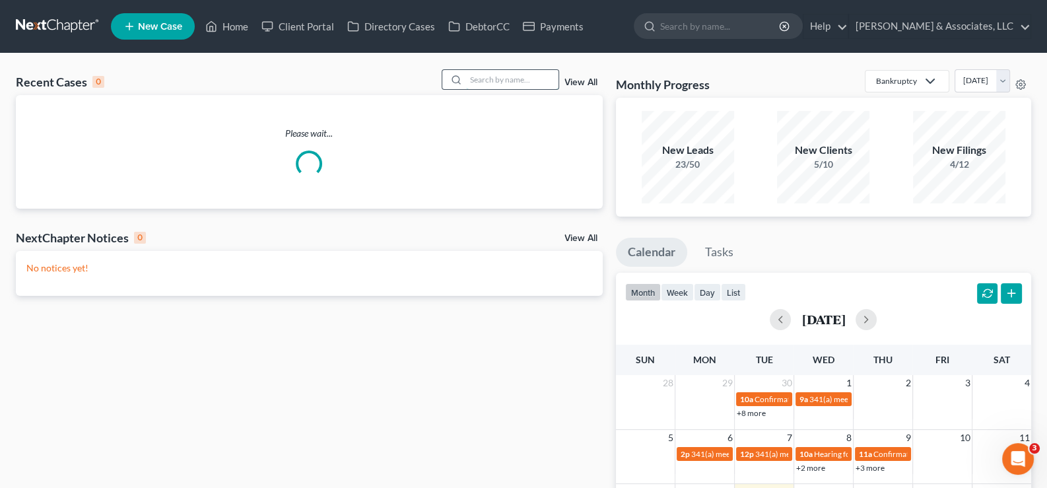
click at [468, 81] on input "search" at bounding box center [512, 79] width 92 height 19
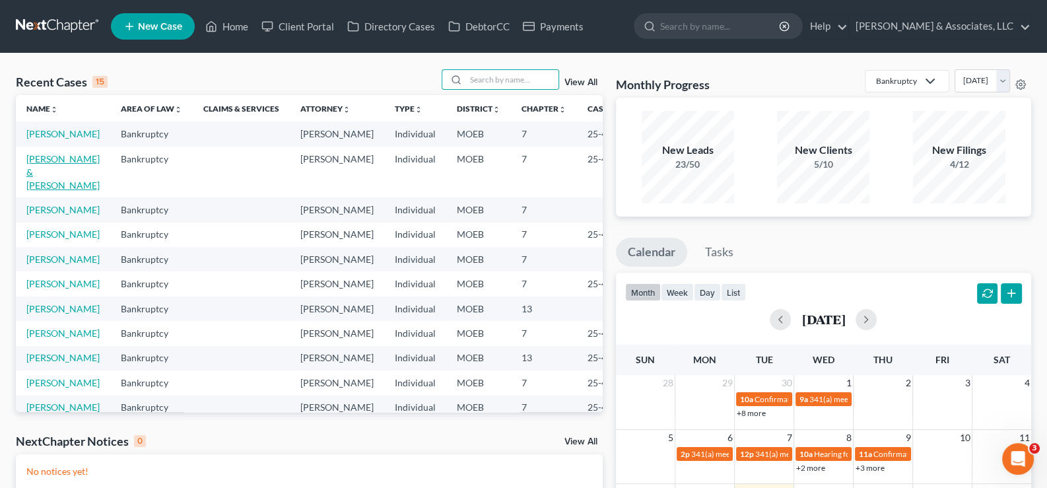
click at [42, 182] on link "[PERSON_NAME] & [PERSON_NAME]" at bounding box center [62, 172] width 73 height 38
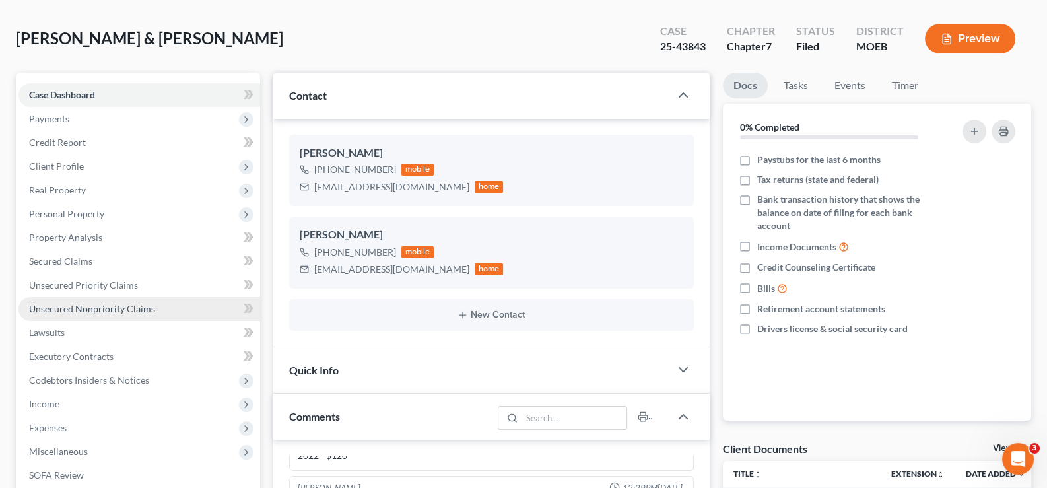
scroll to position [198, 0]
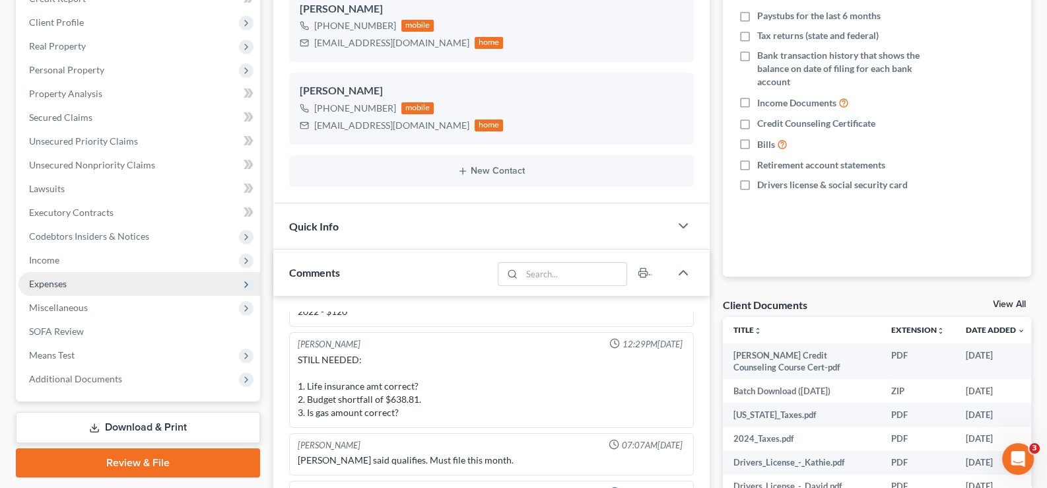
drag, startPoint x: 59, startPoint y: 283, endPoint x: 50, endPoint y: 289, distance: 11.6
click at [59, 283] on span "Expenses" at bounding box center [48, 283] width 38 height 11
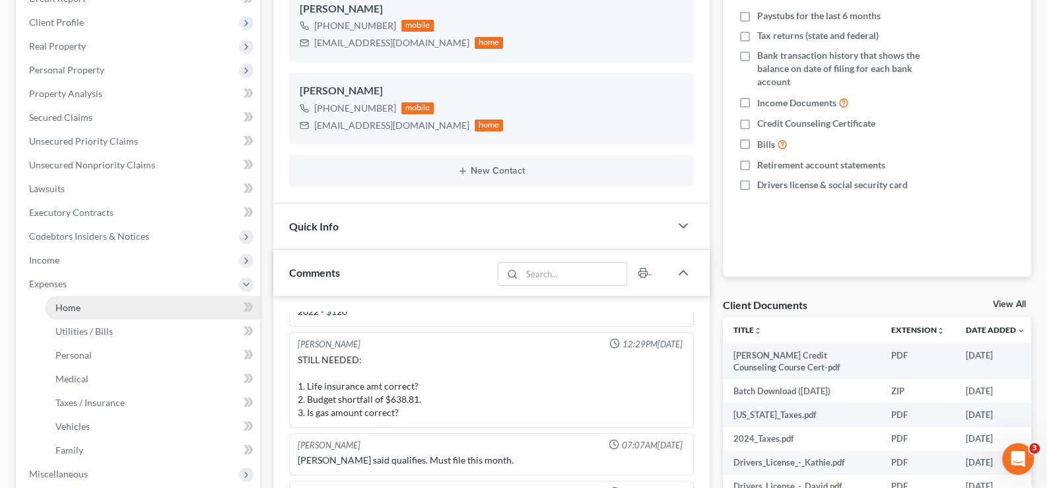
click at [78, 306] on span "Home" at bounding box center [67, 307] width 25 height 11
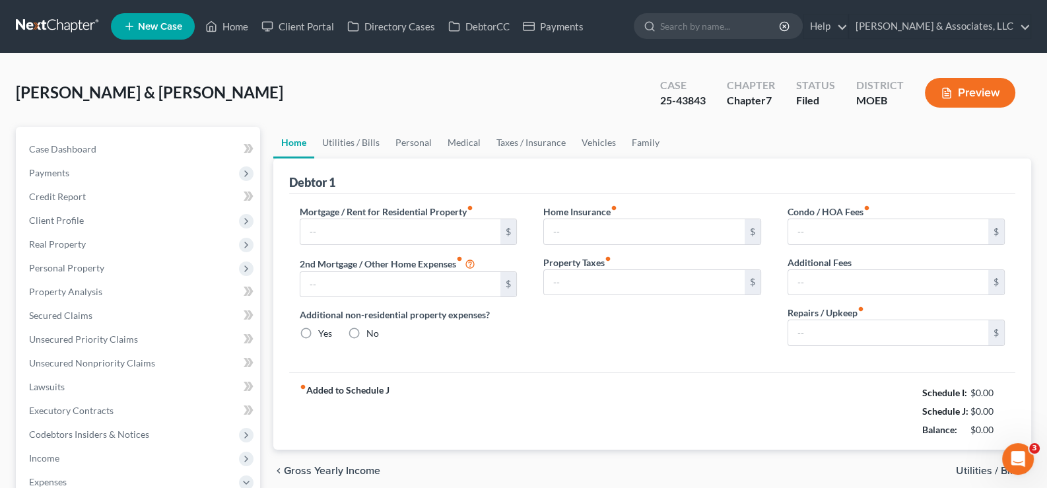
type input "2,500.00"
type input "0.00"
radio input "true"
type input "40.00"
type input "0.00"
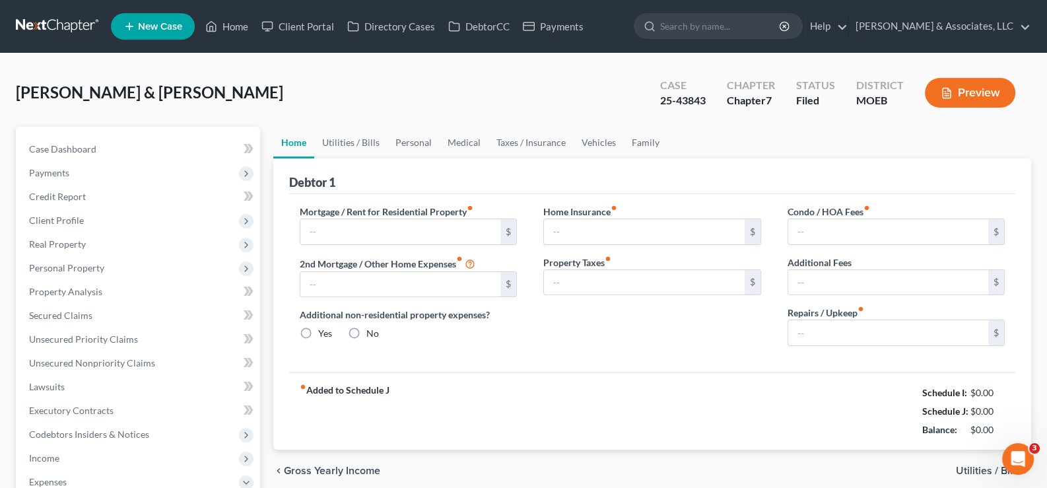
type input "0.00"
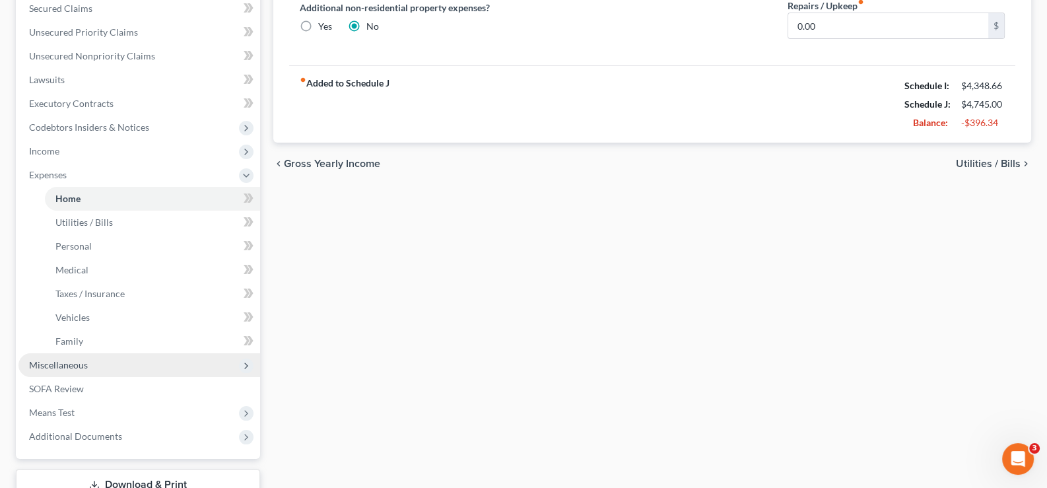
scroll to position [329, 0]
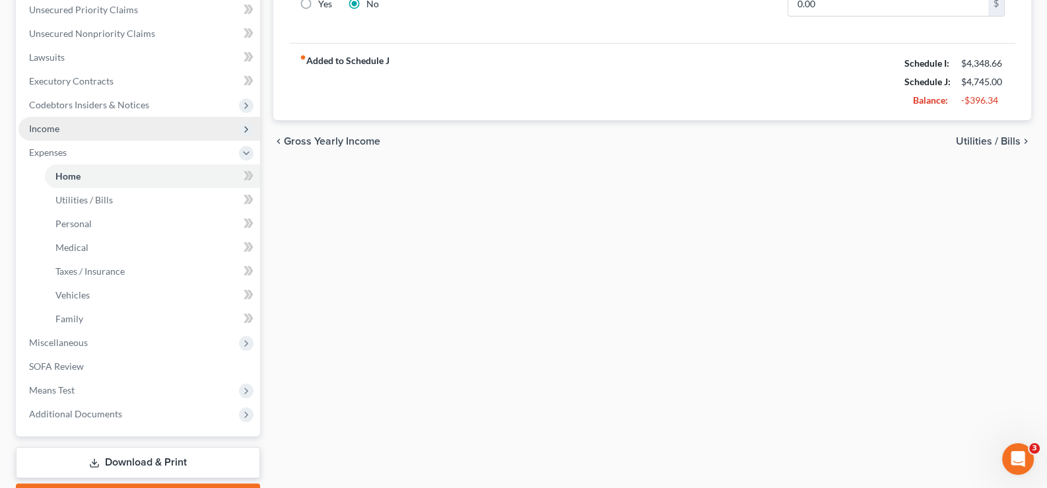
click at [40, 128] on span "Income" at bounding box center [44, 128] width 30 height 11
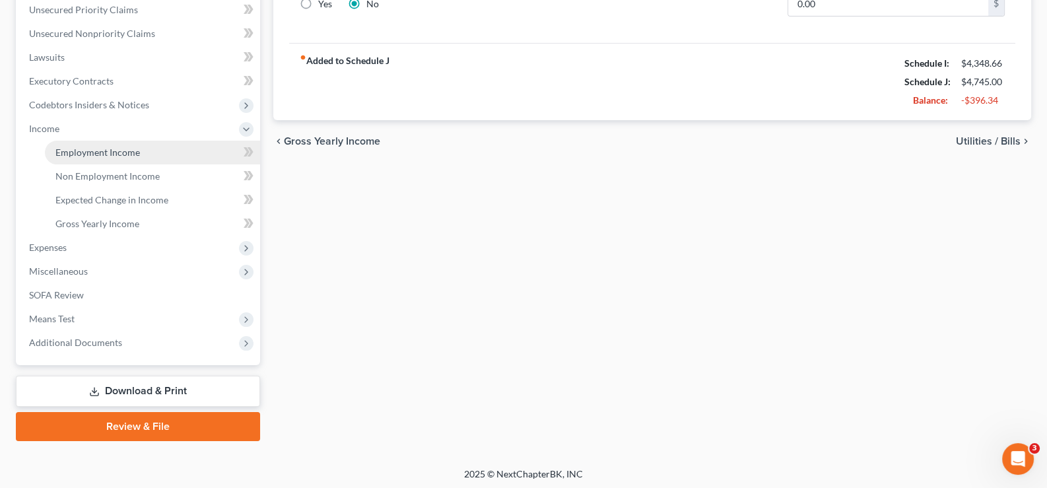
click at [79, 151] on span "Employment Income" at bounding box center [97, 152] width 85 height 11
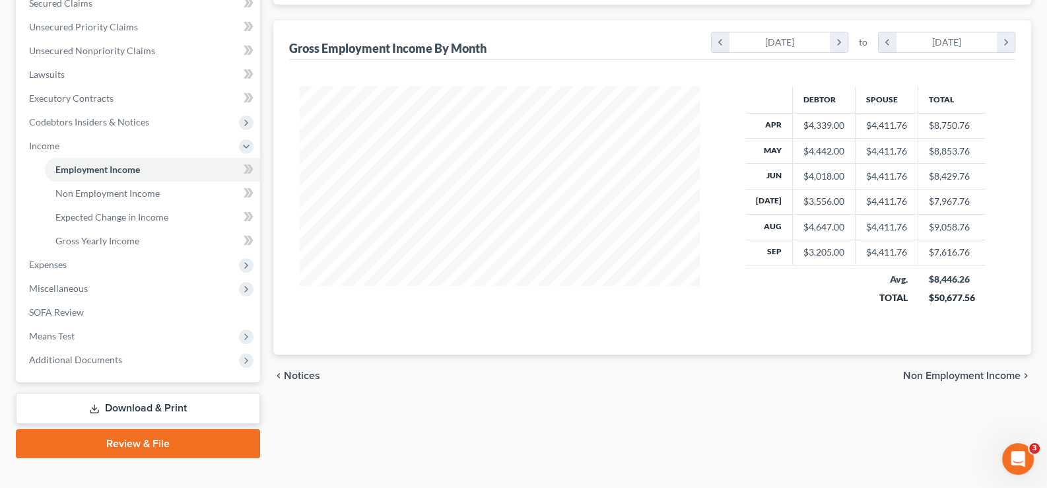
scroll to position [329, 0]
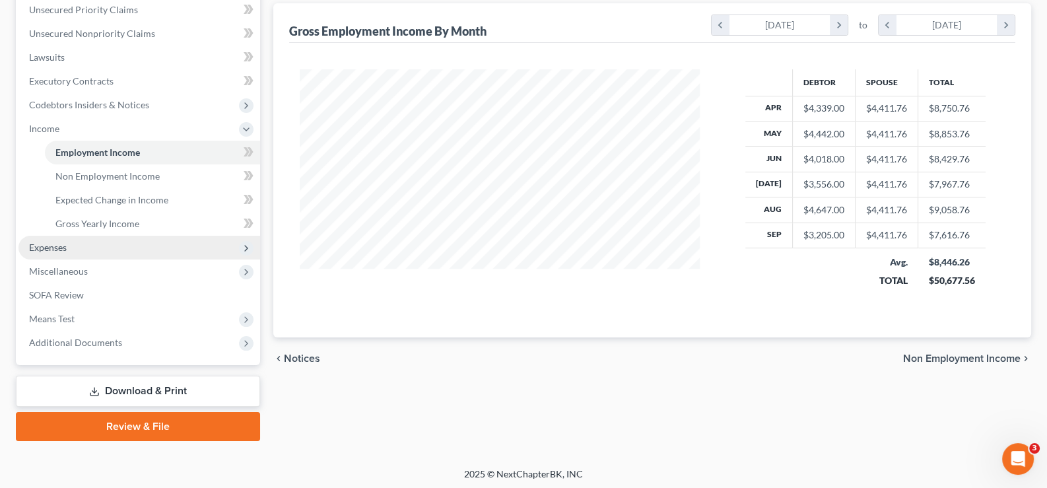
click at [45, 247] on span "Expenses" at bounding box center [48, 247] width 38 height 11
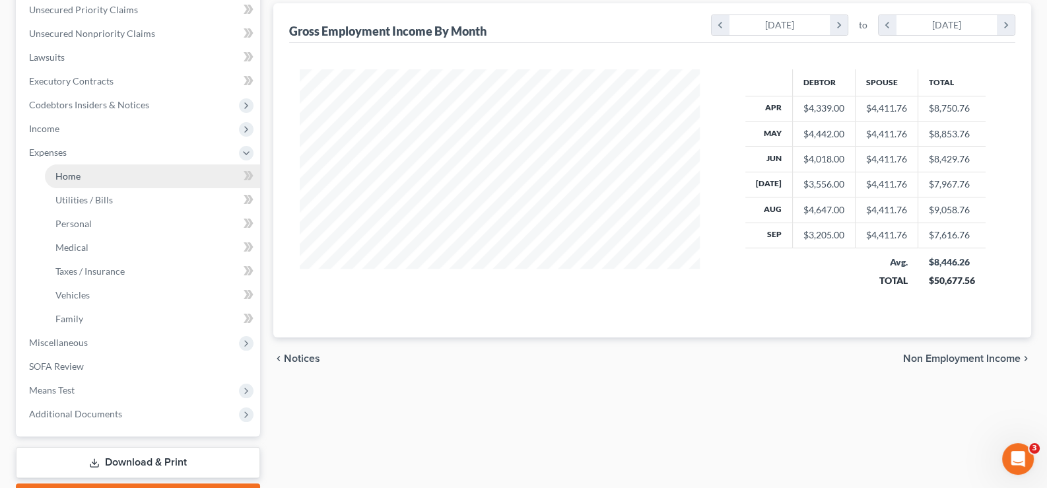
click at [69, 173] on span "Home" at bounding box center [67, 175] width 25 height 11
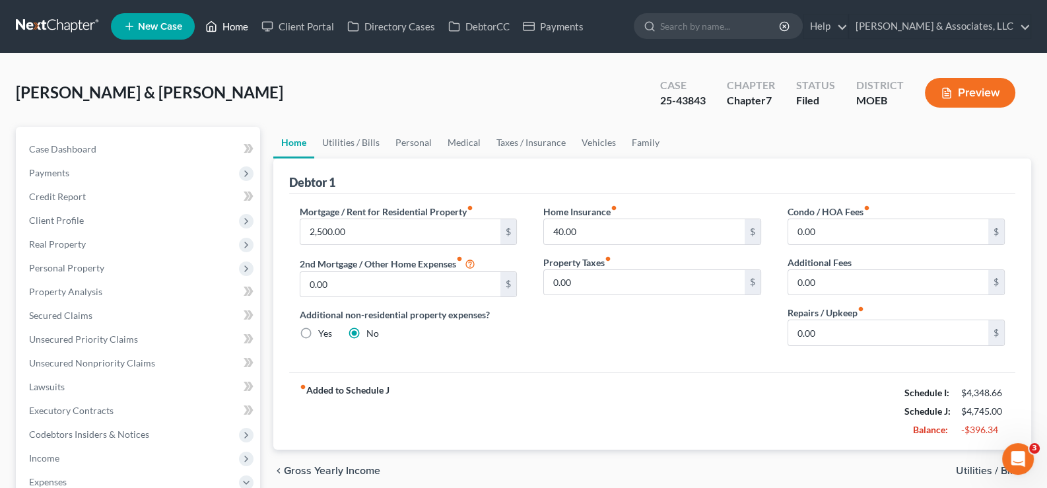
click at [249, 27] on link "Home" at bounding box center [227, 27] width 56 height 24
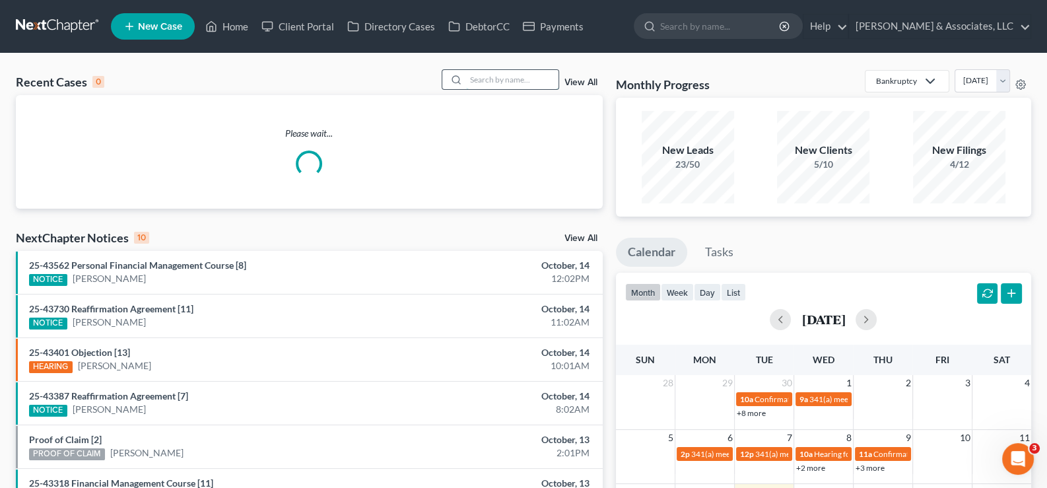
click at [536, 79] on input "search" at bounding box center [512, 79] width 92 height 19
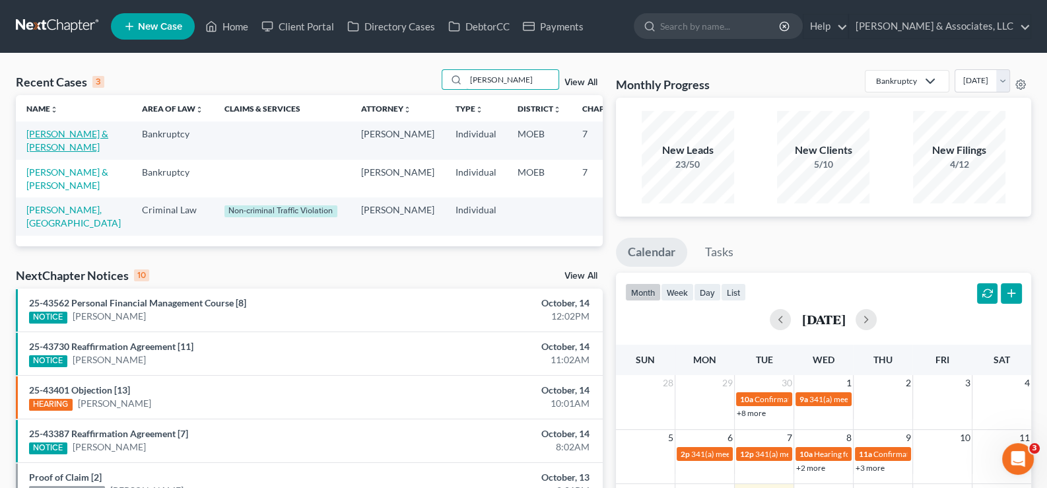
type input "[PERSON_NAME]"
click at [36, 149] on link "[PERSON_NAME] & [PERSON_NAME]" at bounding box center [67, 140] width 82 height 24
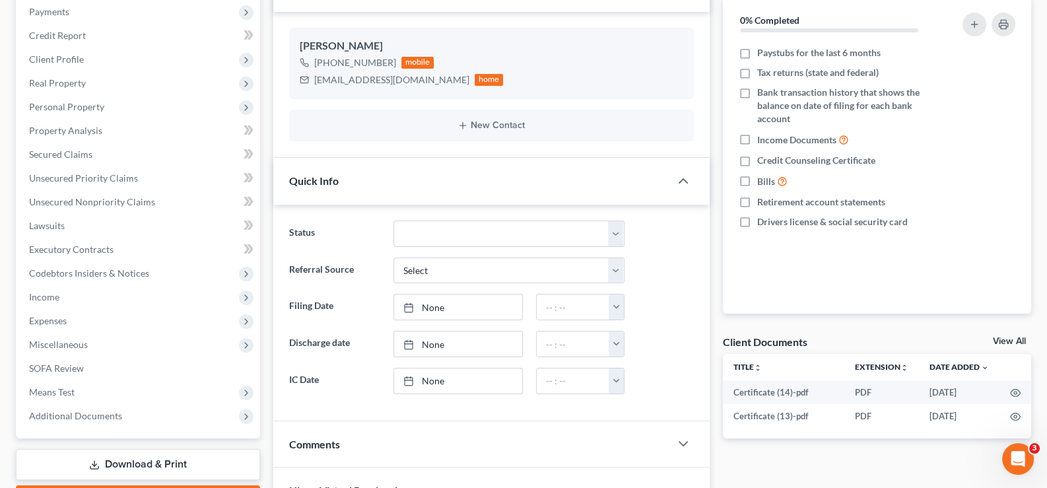
scroll to position [131, 0]
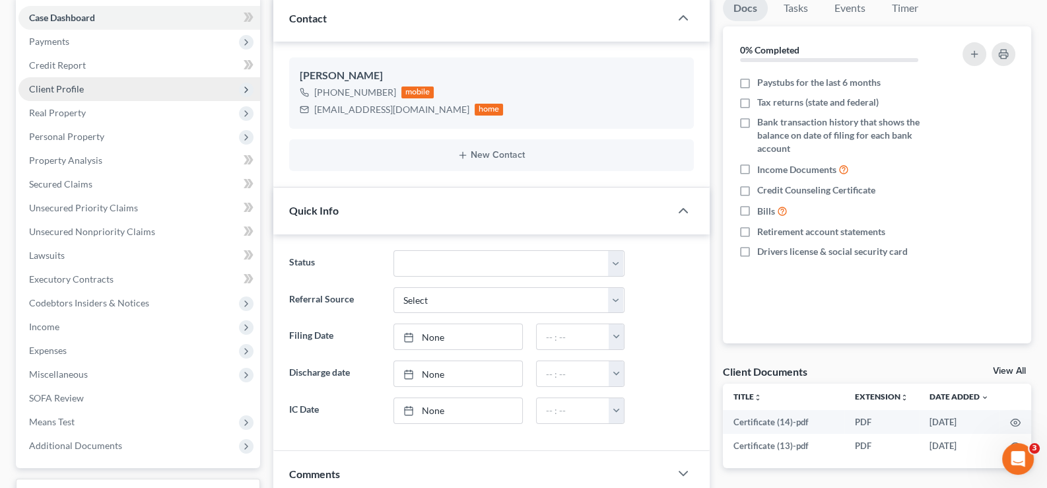
click at [68, 81] on span "Client Profile" at bounding box center [139, 89] width 242 height 24
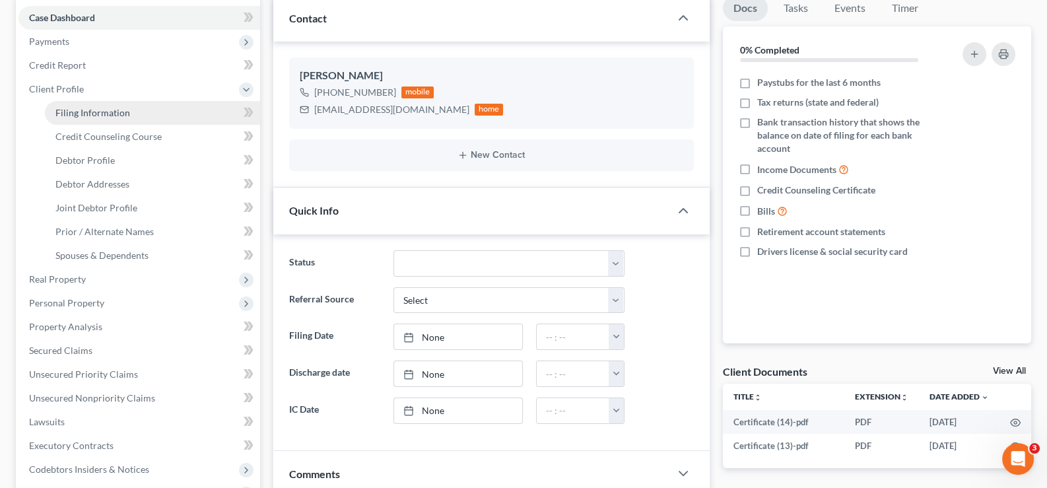
click at [68, 107] on span "Filing Information" at bounding box center [92, 112] width 75 height 11
select select "1"
select select "0"
select select "45"
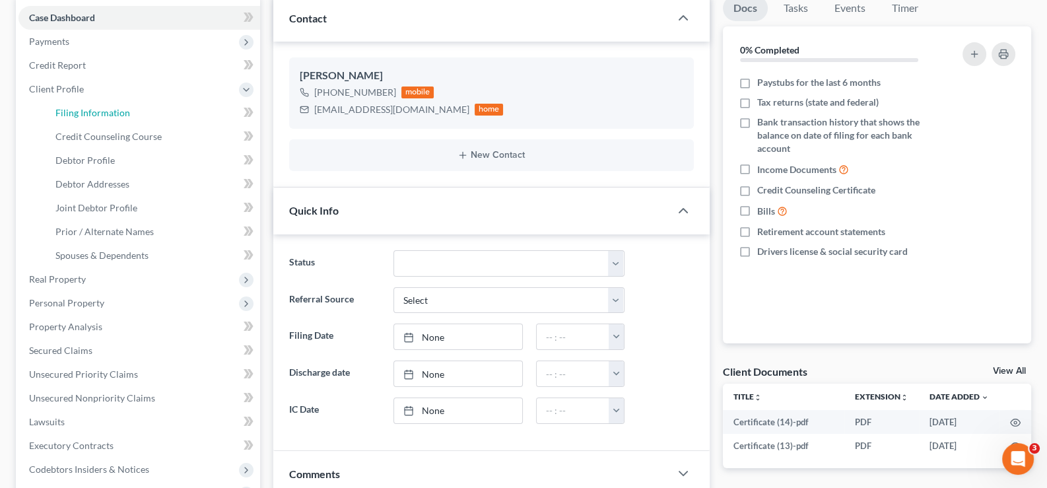
select select "0"
select select "26"
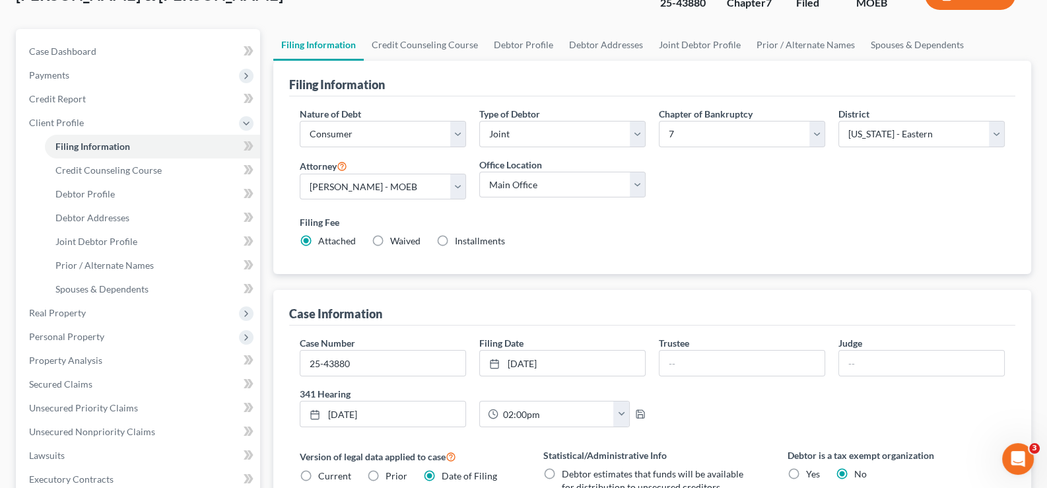
scroll to position [65, 0]
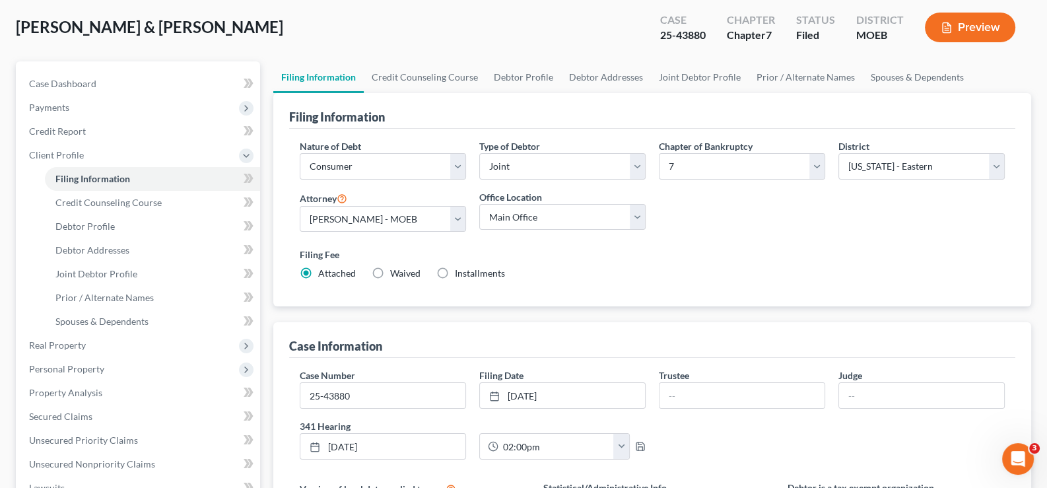
click at [359, 23] on div "[PERSON_NAME] & [PERSON_NAME] Upgraded Case 25-43880 Chapter Chapter 7 Status F…" at bounding box center [524, 32] width 1016 height 57
click at [87, 85] on span "Case Dashboard" at bounding box center [62, 83] width 67 height 11
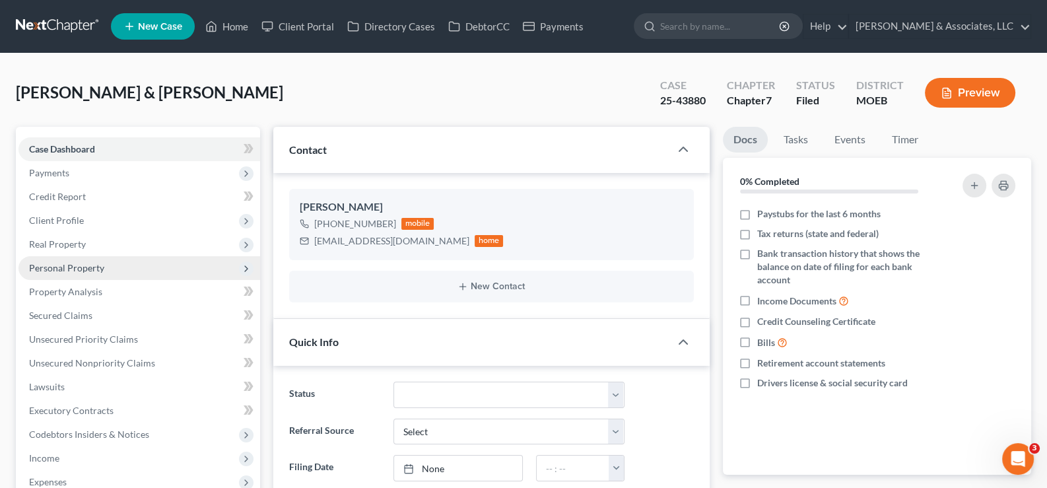
drag, startPoint x: 53, startPoint y: 221, endPoint x: 56, endPoint y: 270, distance: 49.6
click at [53, 221] on span "Client Profile" at bounding box center [56, 220] width 55 height 11
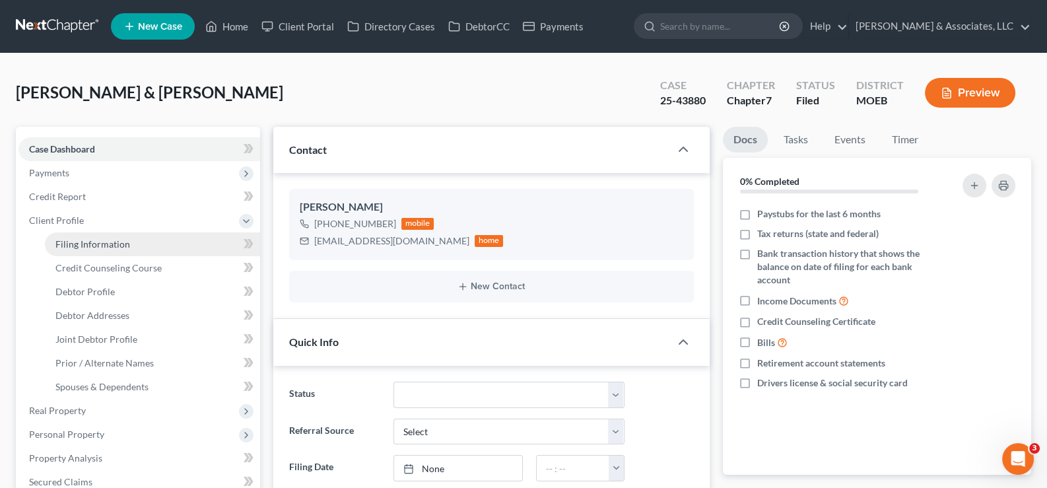
click at [102, 240] on span "Filing Information" at bounding box center [92, 243] width 75 height 11
select select "1"
select select "0"
select select "45"
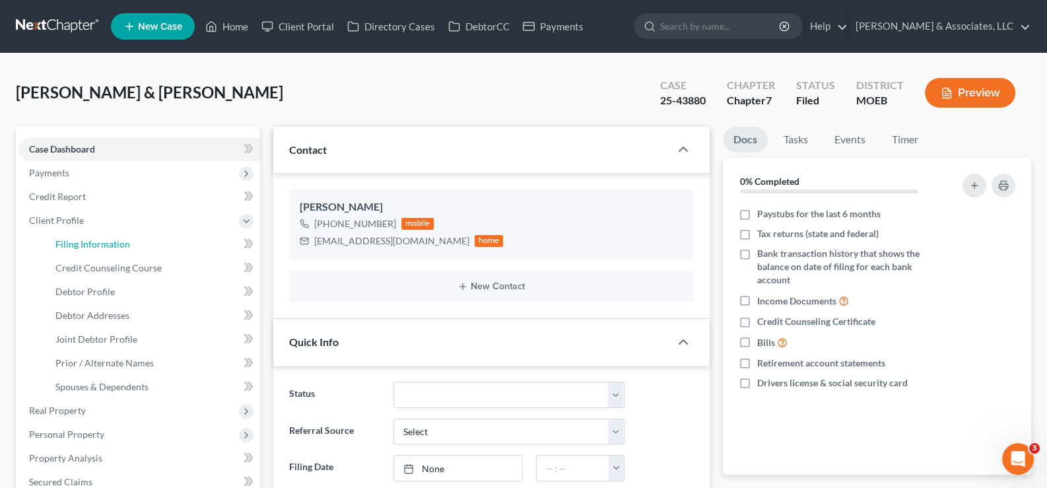
select select "0"
select select "26"
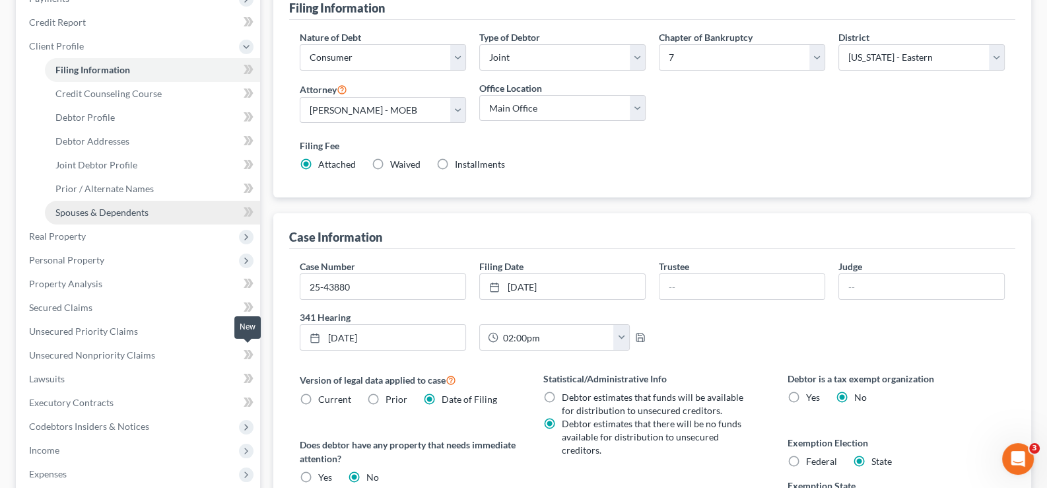
scroll to position [198, 0]
